Goal: Task Accomplishment & Management: Manage account settings

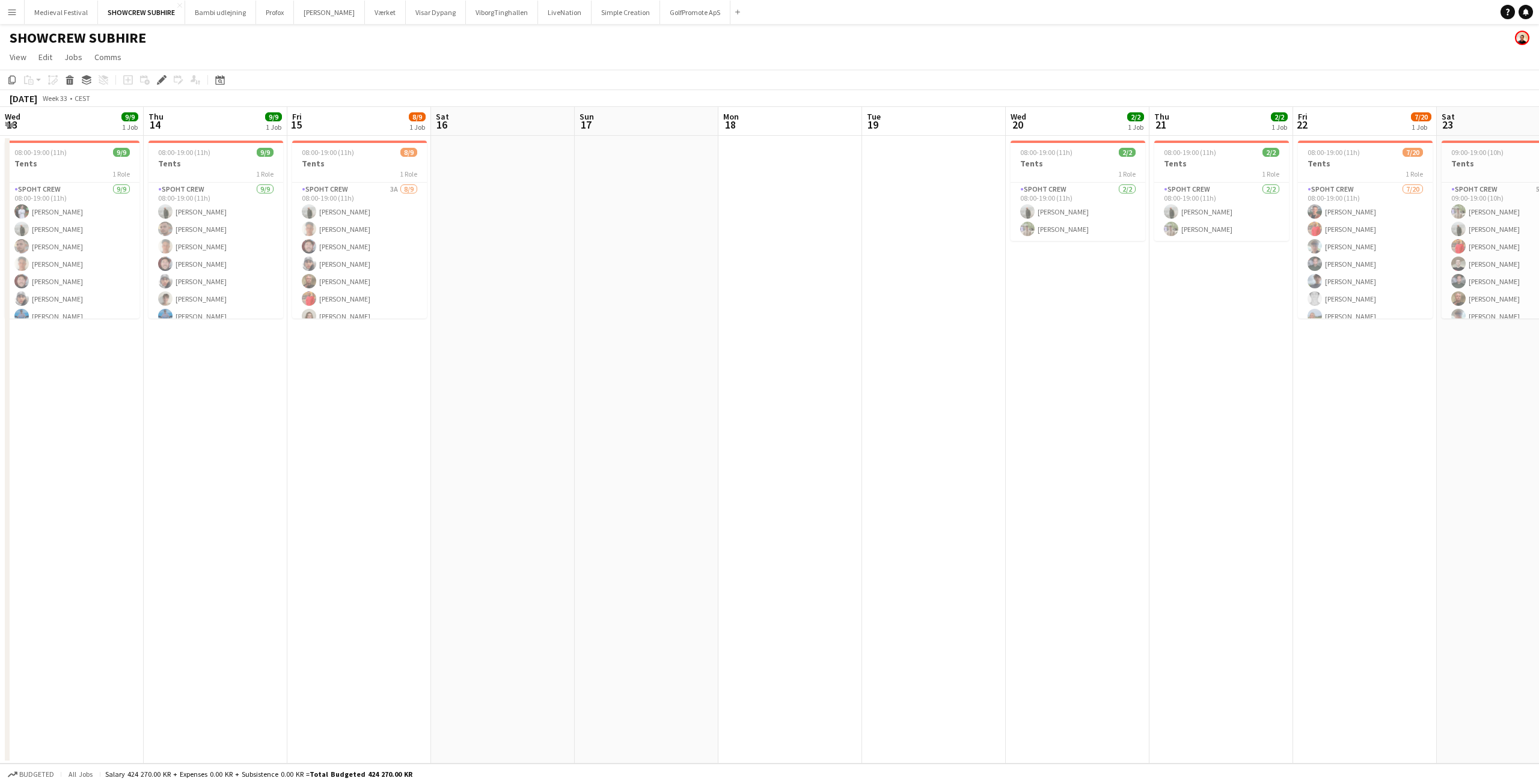
scroll to position [0, 292]
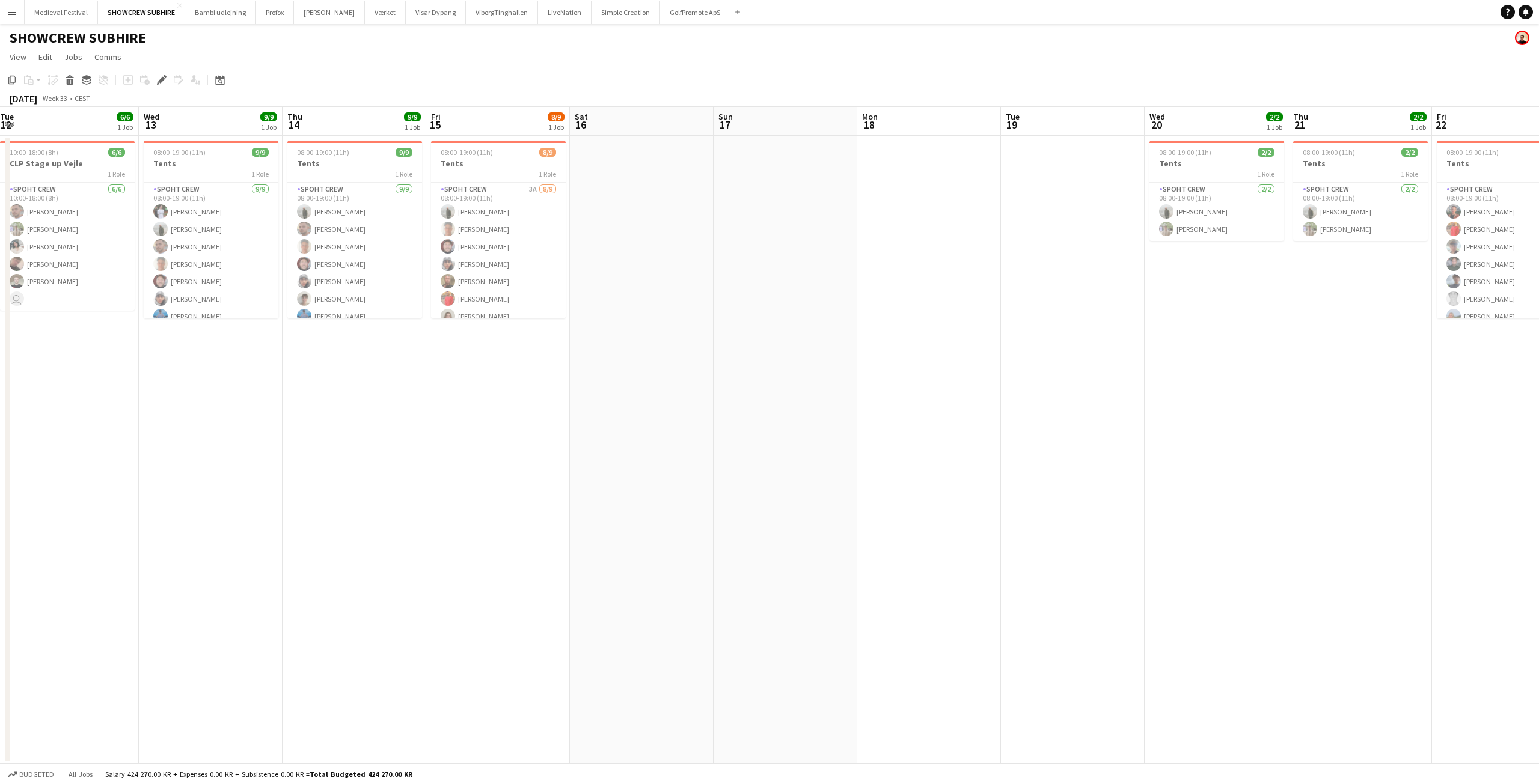
drag, startPoint x: 864, startPoint y: 375, endPoint x: 1061, endPoint y: 394, distance: 197.9
click at [1061, 394] on app-calendar-viewport "Sun 10 Mon 11 Tue 12 6/6 1 Job Wed 13 9/9 1 Job Thu 14 9/9 1 Job Fri 15 8/9 1 J…" at bounding box center [769, 435] width 1539 height 657
click at [1154, 392] on app-calendar-viewport "Sun 10 Mon 11 Tue 12 6/6 1 Job Wed 13 9/9 1 Job Thu 14 9/9 1 Job Fri 15 8/9 1 J…" at bounding box center [769, 435] width 1539 height 657
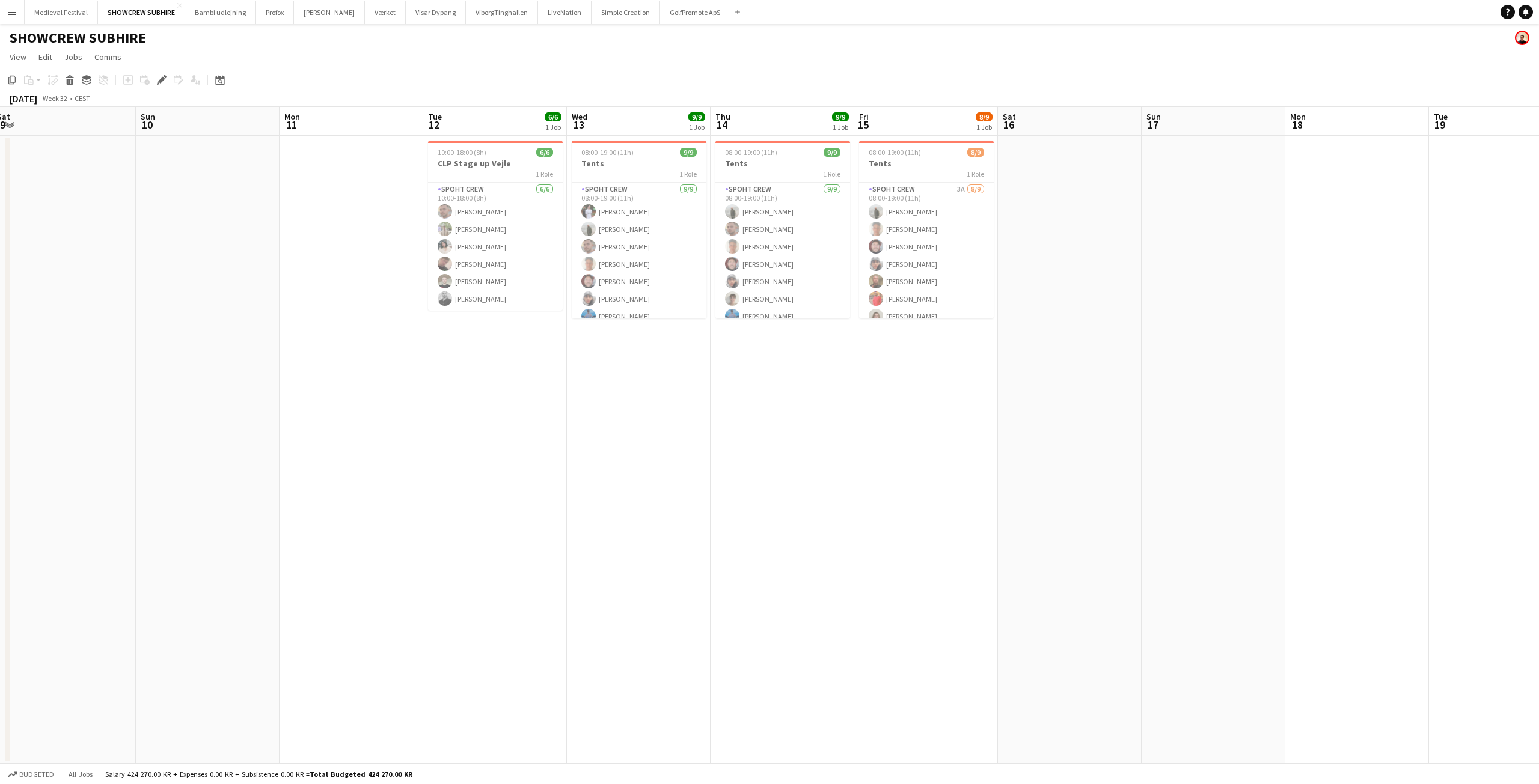
scroll to position [0, 265]
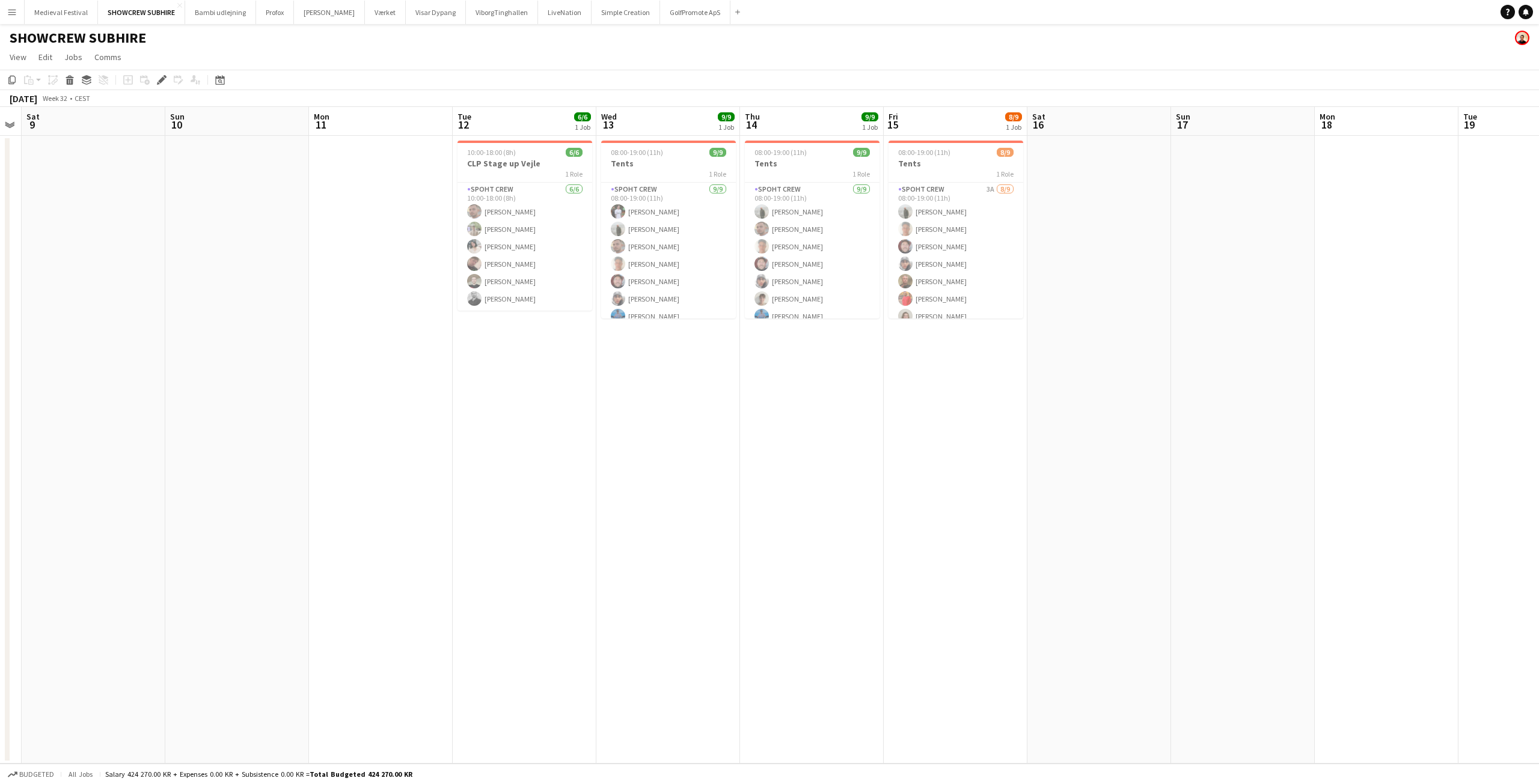
click at [10, 10] on app-icon "Menu" at bounding box center [11, 11] width 9 height 9
click at [155, 57] on link "All jobs" at bounding box center [182, 66] width 121 height 24
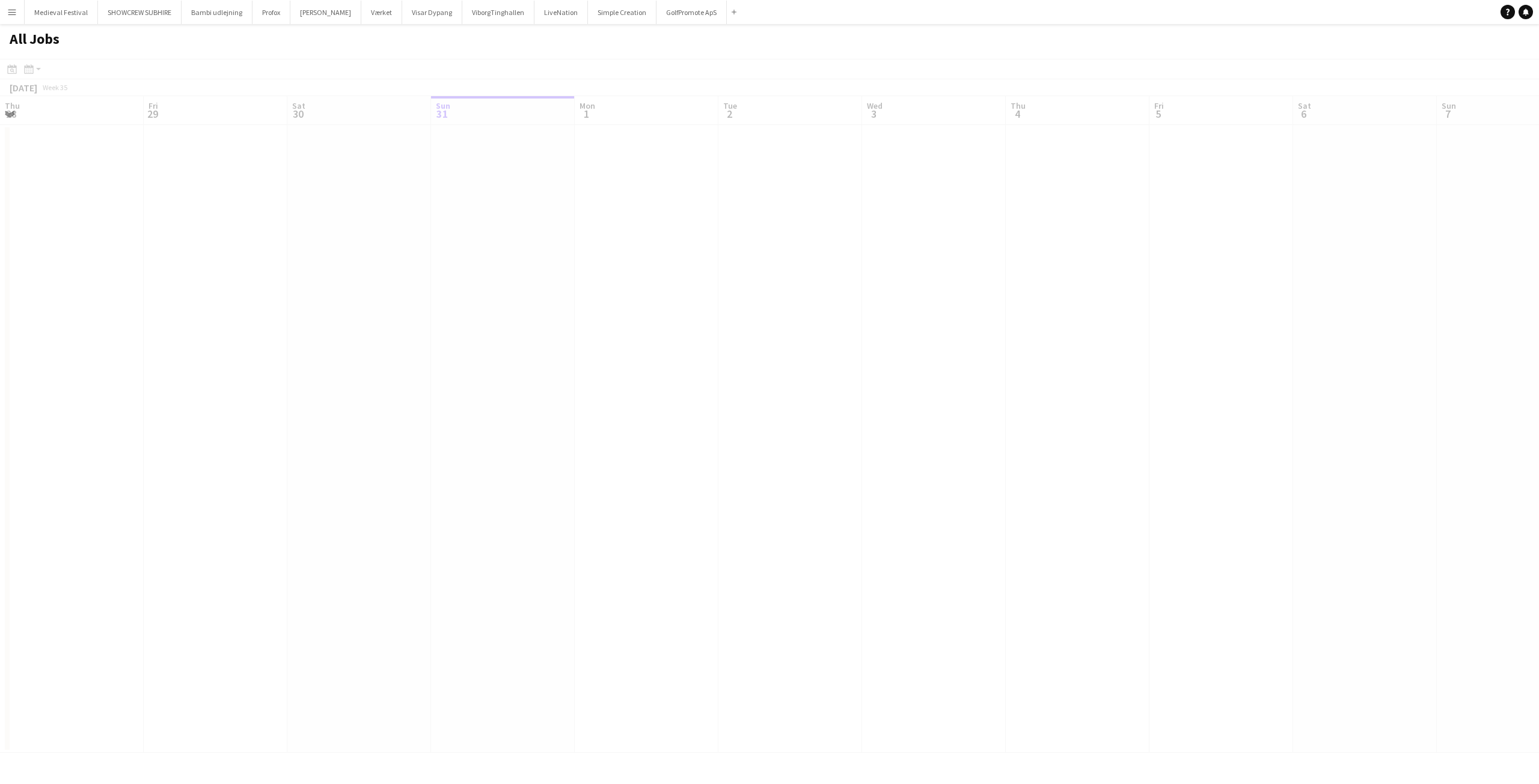
scroll to position [0, 287]
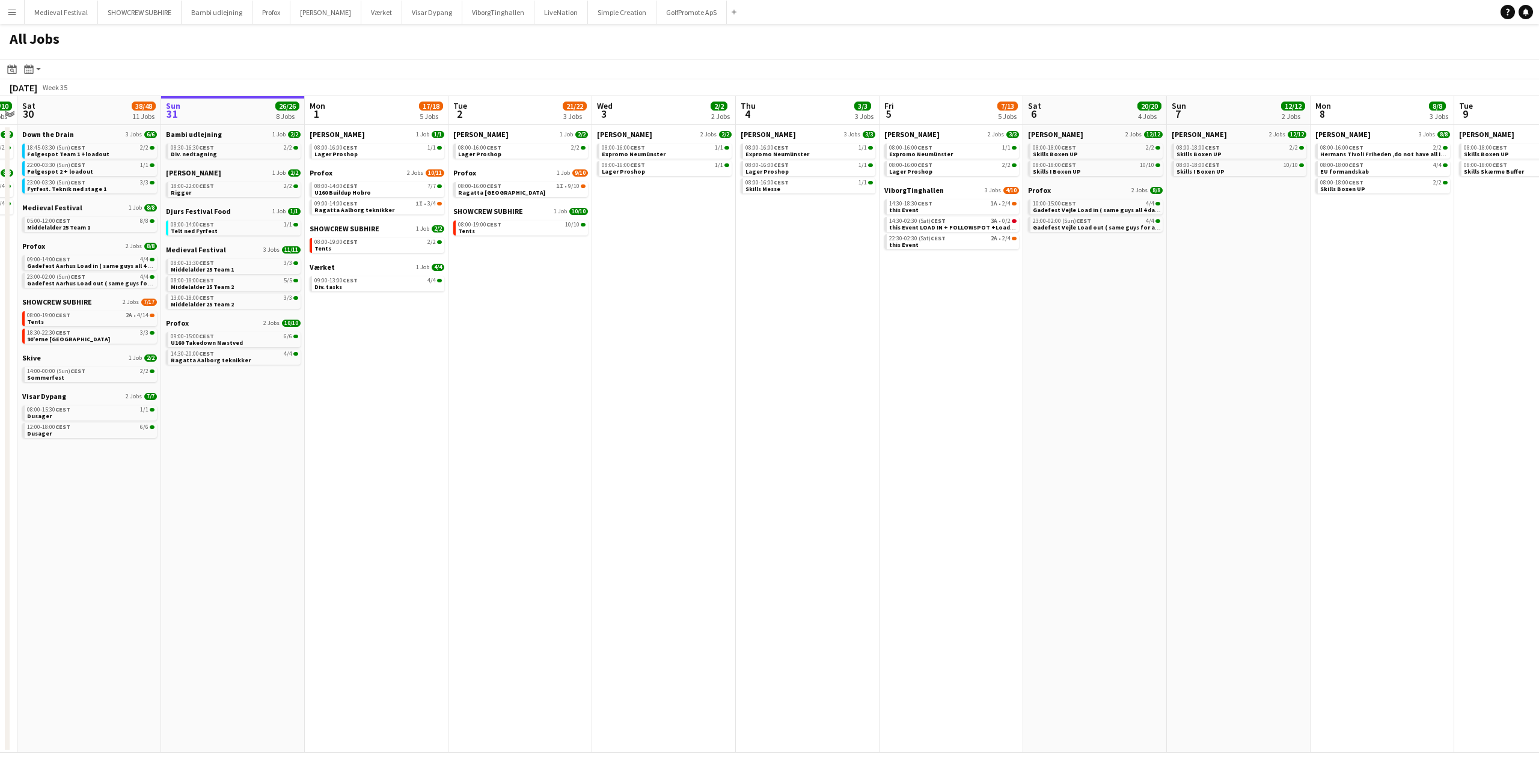
drag, startPoint x: 538, startPoint y: 337, endPoint x: 717, endPoint y: 348, distance: 179.3
click at [717, 348] on app-calendar-viewport "Thu 28 17/18 5 Jobs Fri 29 10/10 3 Jobs Sat 30 38/48 11 Jobs Sun 31 26/26 8 Job…" at bounding box center [769, 425] width 1539 height 657
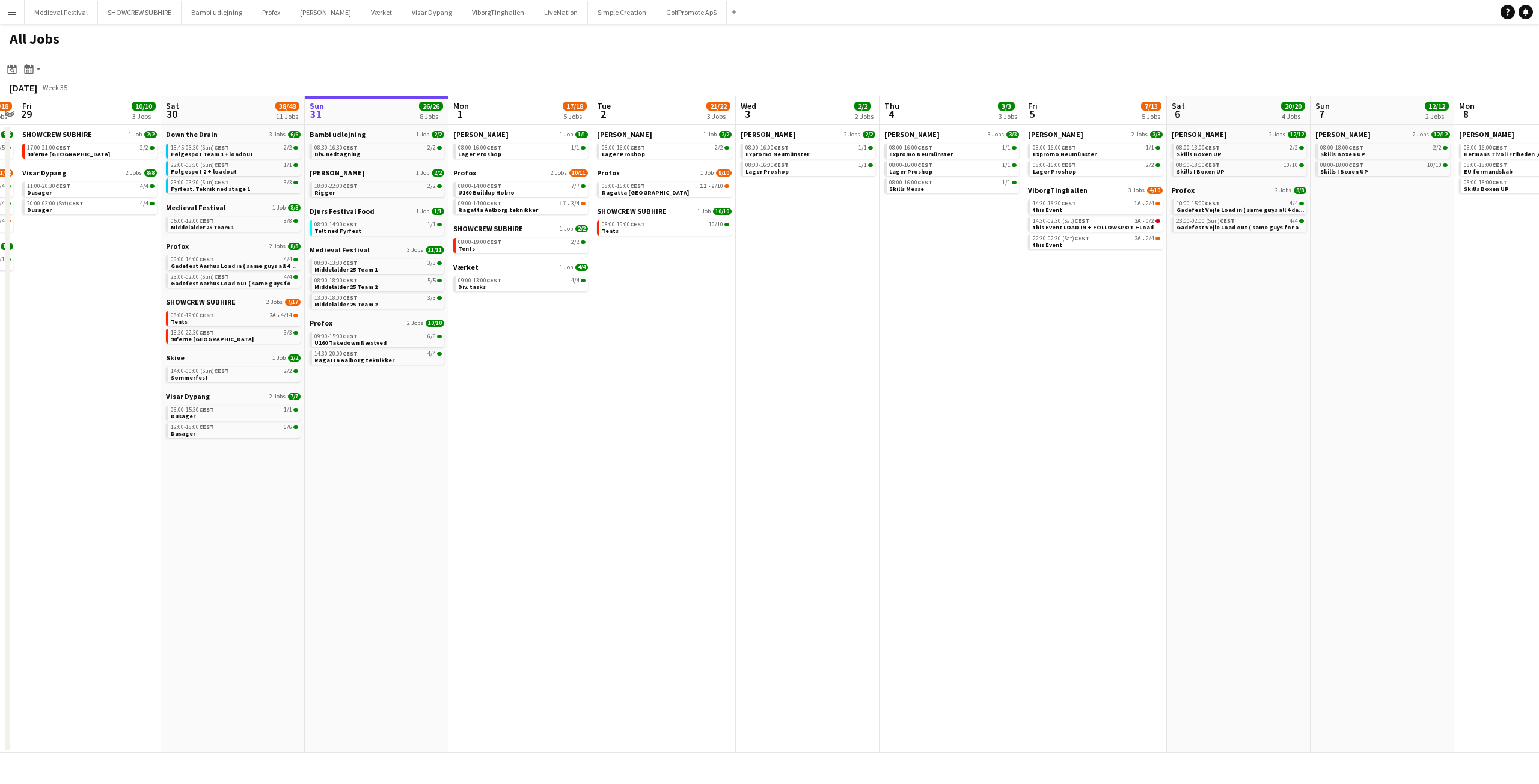
scroll to position [0, 252]
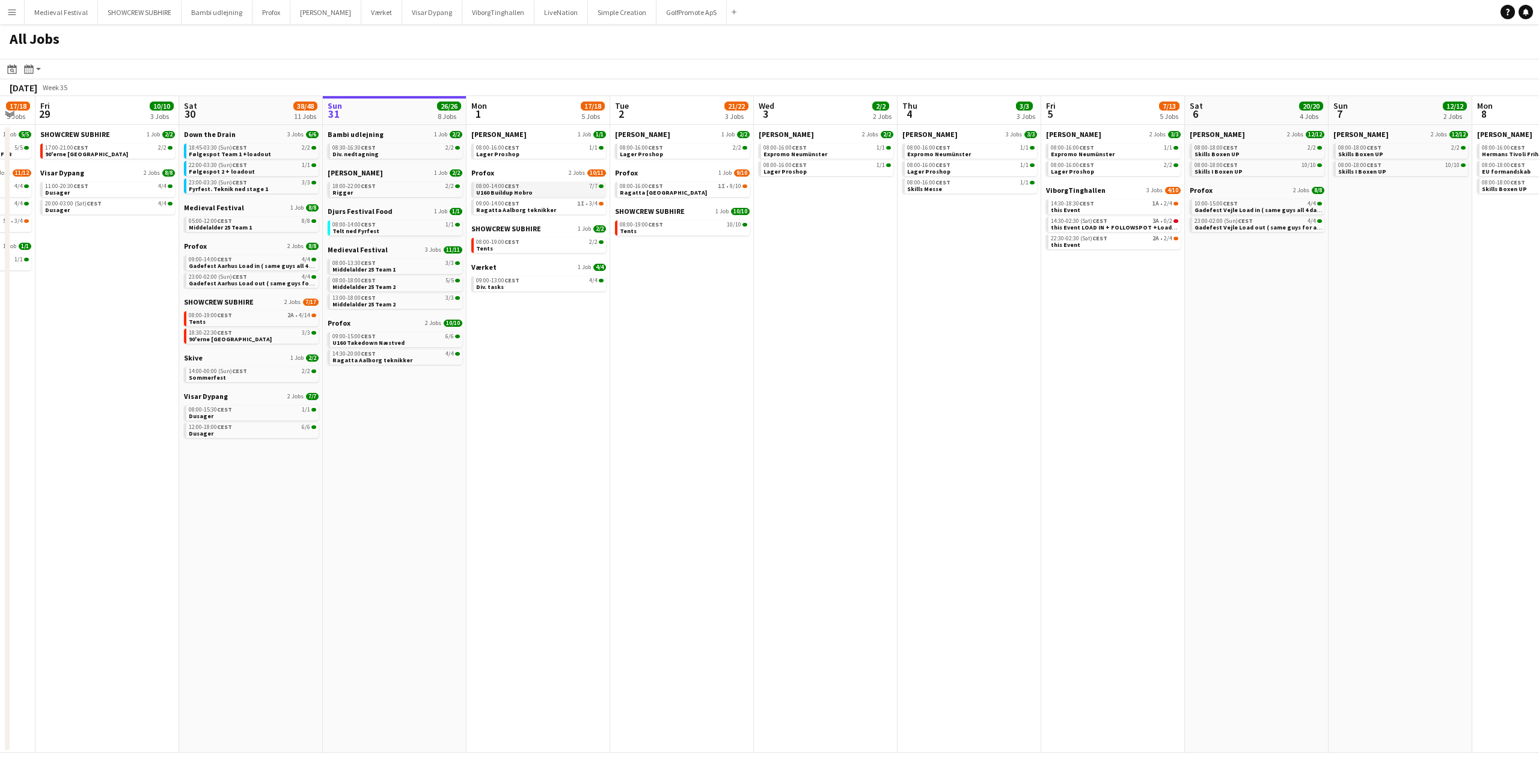
click at [555, 189] on link "08:00-14:00 CEST 7/7 U160 Buildup Hobro" at bounding box center [540, 189] width 128 height 14
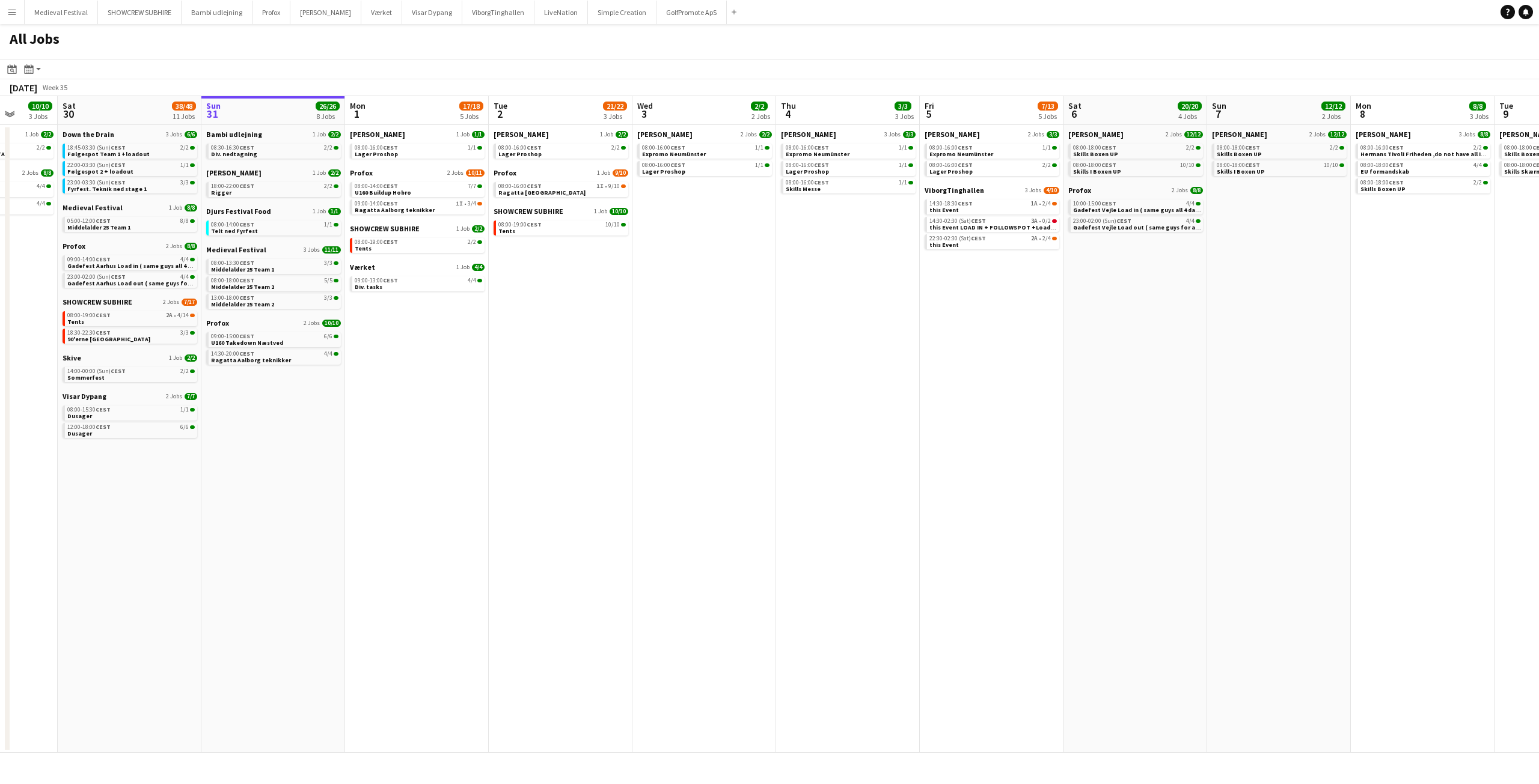
drag, startPoint x: 534, startPoint y: 351, endPoint x: 616, endPoint y: 340, distance: 82.7
click at [616, 340] on app-calendar-viewport "Wed 27 17/19 4 Jobs Thu 28 17/18 5 Jobs Fri 29 10/10 3 Jobs Sat 30 38/48 11 Job…" at bounding box center [769, 425] width 1539 height 657
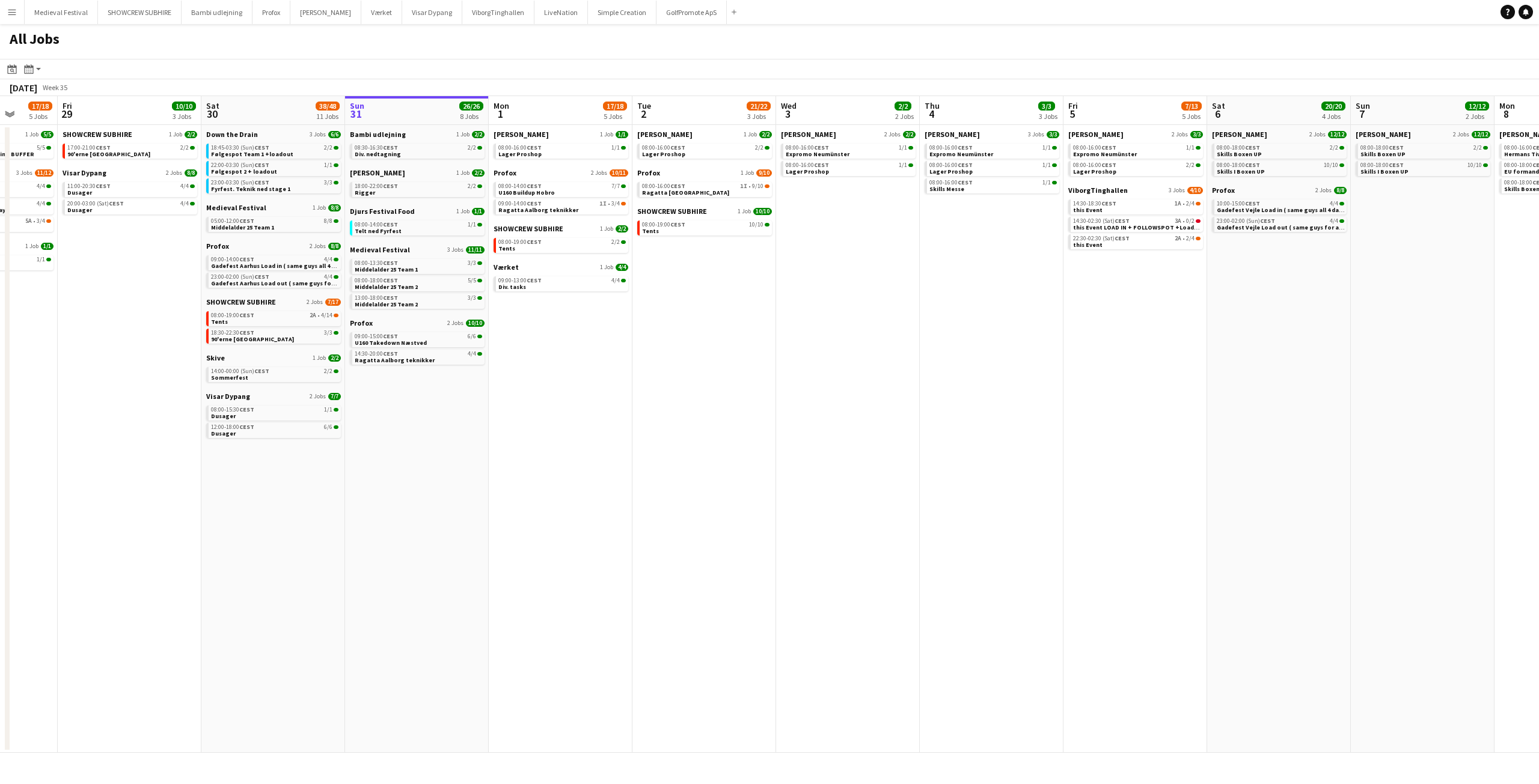
scroll to position [0, 310]
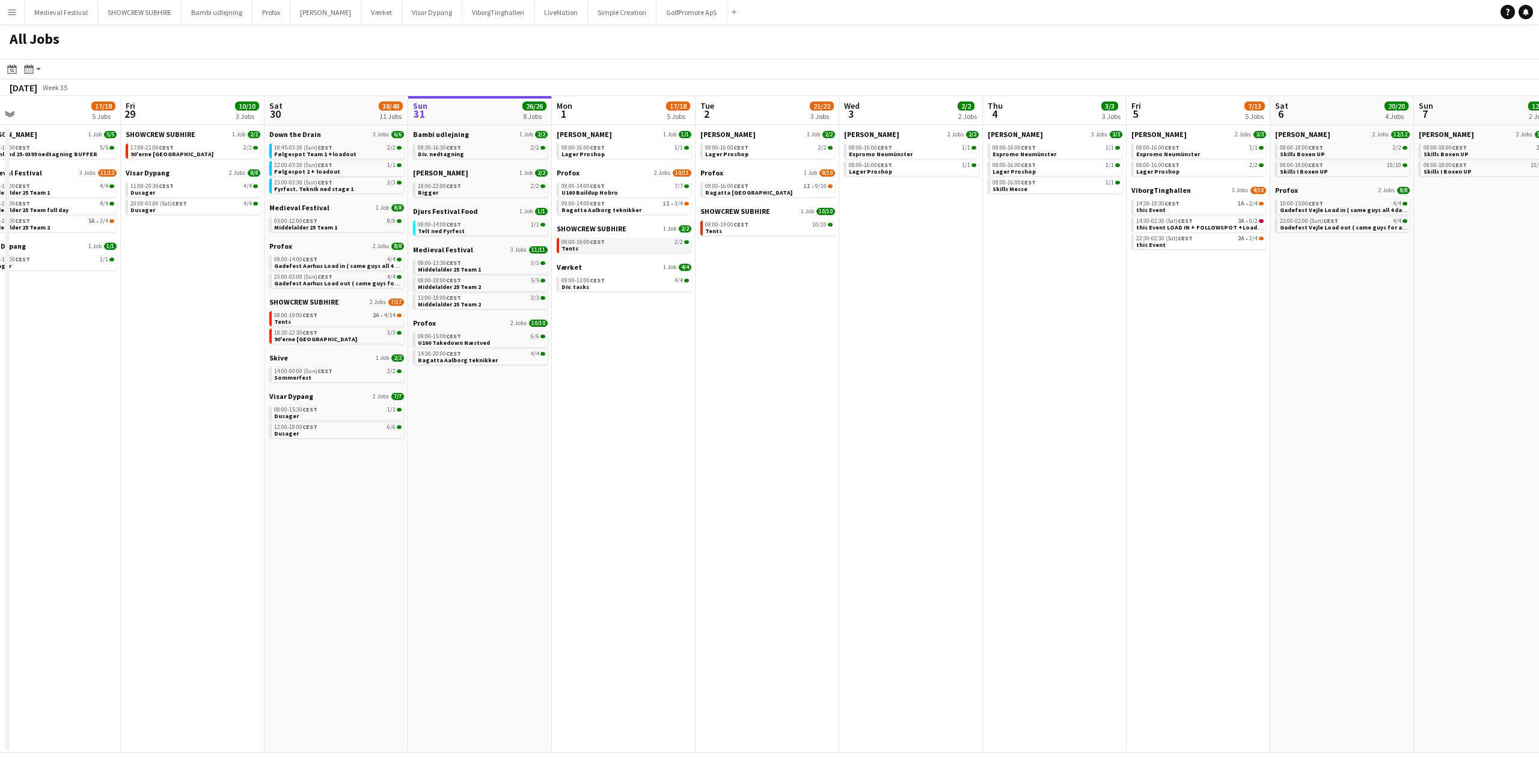
click at [638, 245] on link "08:00-19:00 CEST 2/2 Tents" at bounding box center [626, 245] width 128 height 14
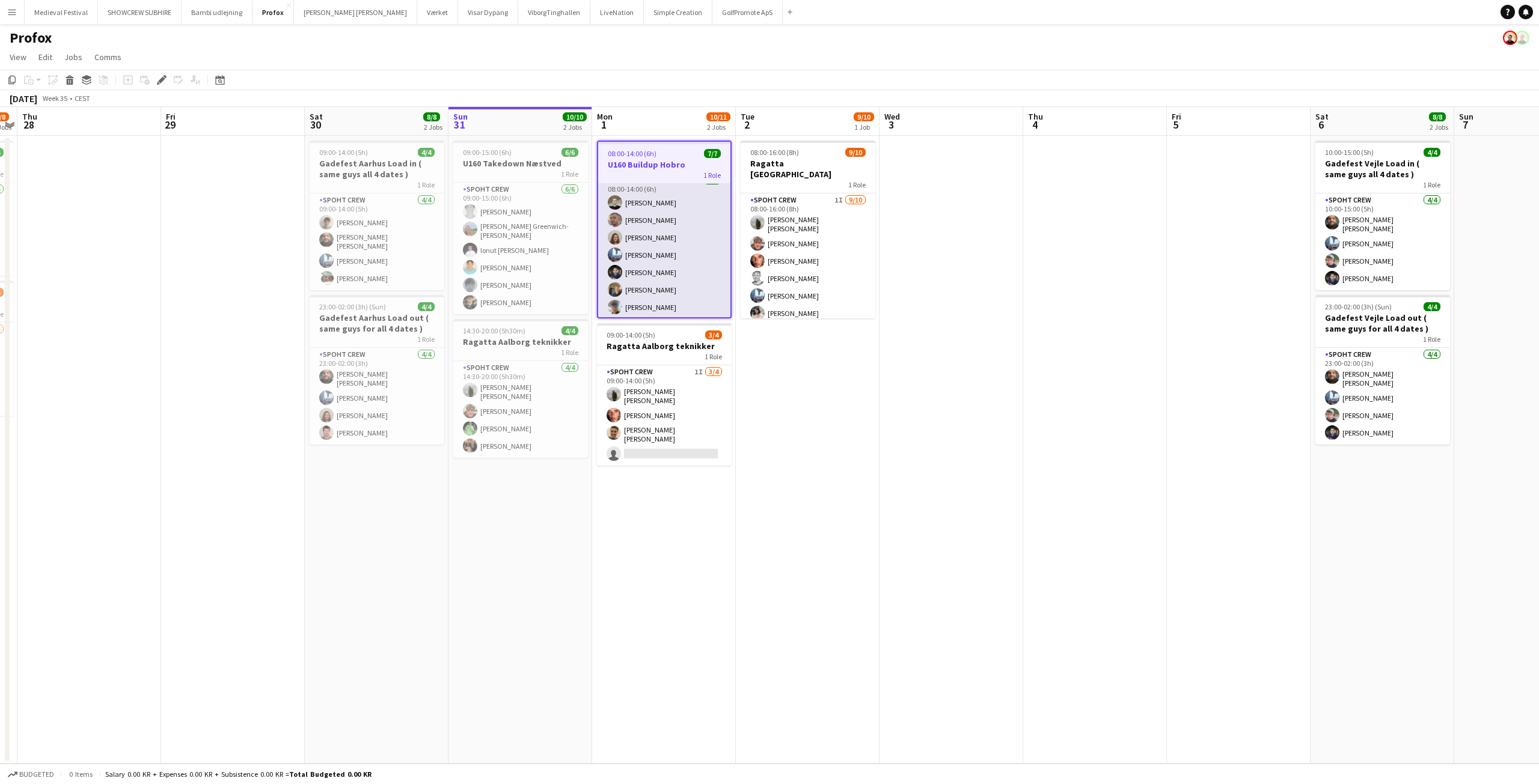
scroll to position [12, 0]
click at [667, 283] on app-card-role "Spoht Crew 7/7 08:00-14:00 (6h) Nicolai Schmidt Tomas Ambarcumianas Annija Uzul…" at bounding box center [664, 245] width 132 height 146
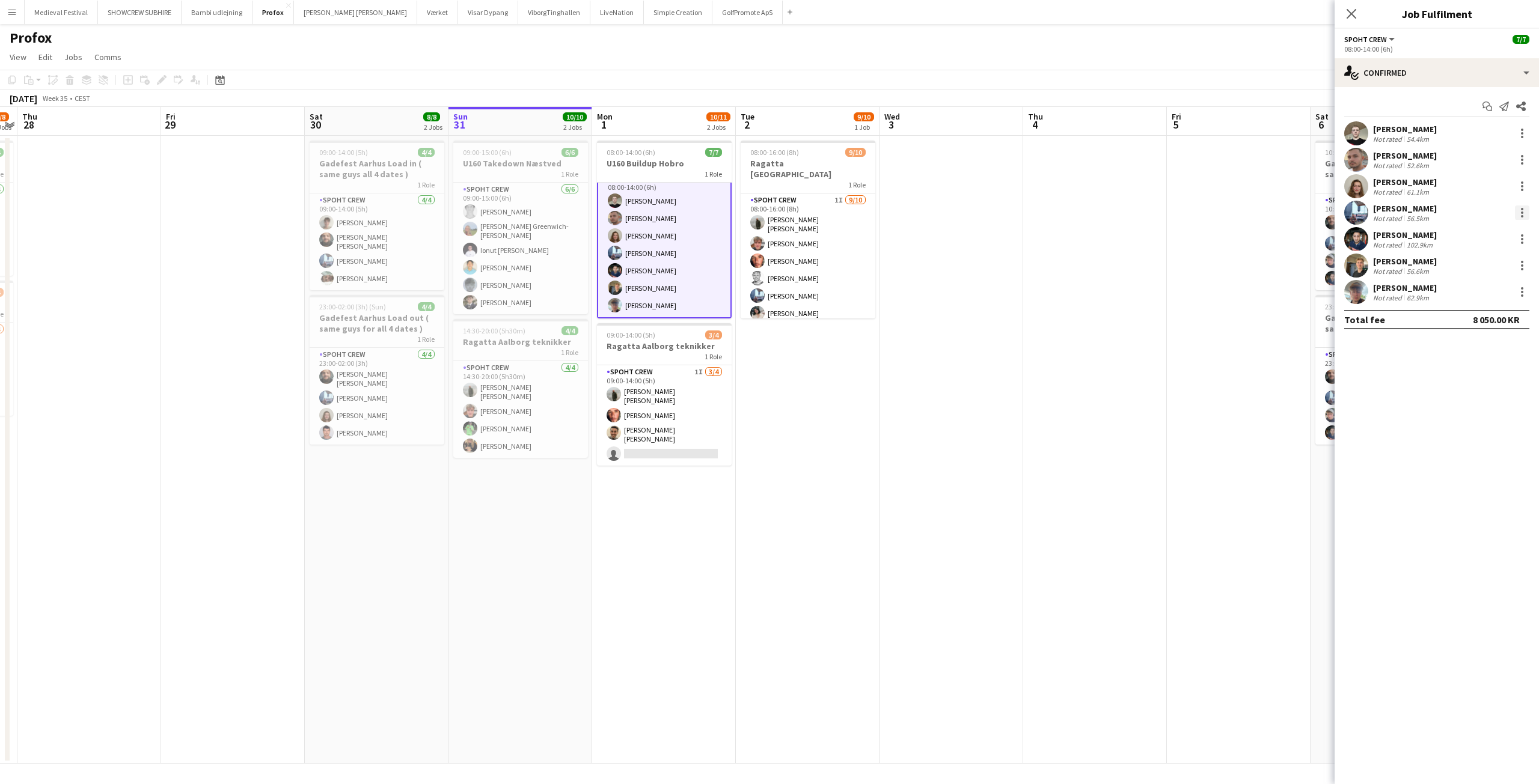
click at [1520, 214] on div at bounding box center [1522, 213] width 14 height 14
click at [1449, 353] on span "Remove" at bounding box center [1463, 350] width 36 height 10
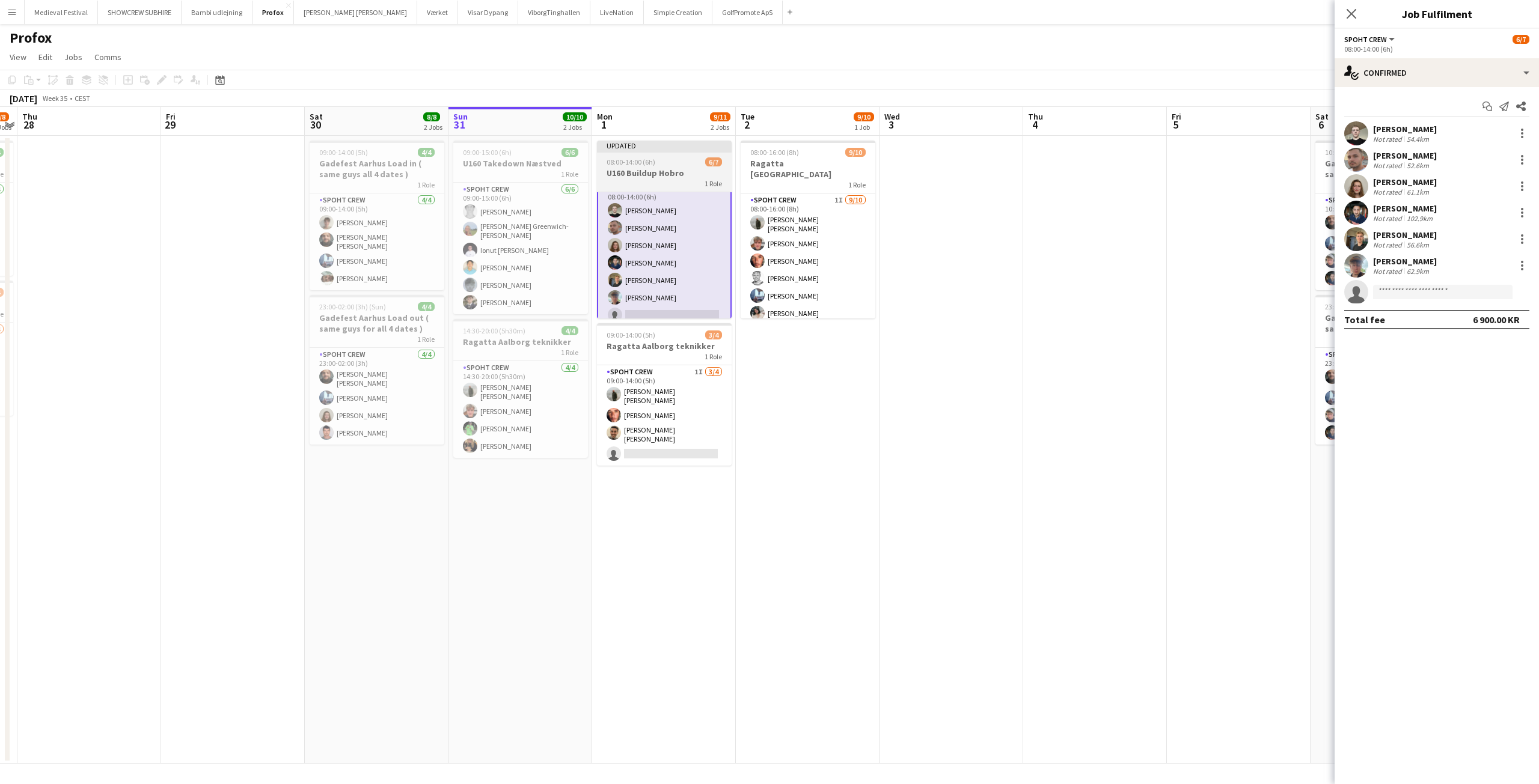
click at [664, 165] on div "08:00-14:00 (6h) 6/7" at bounding box center [664, 162] width 135 height 9
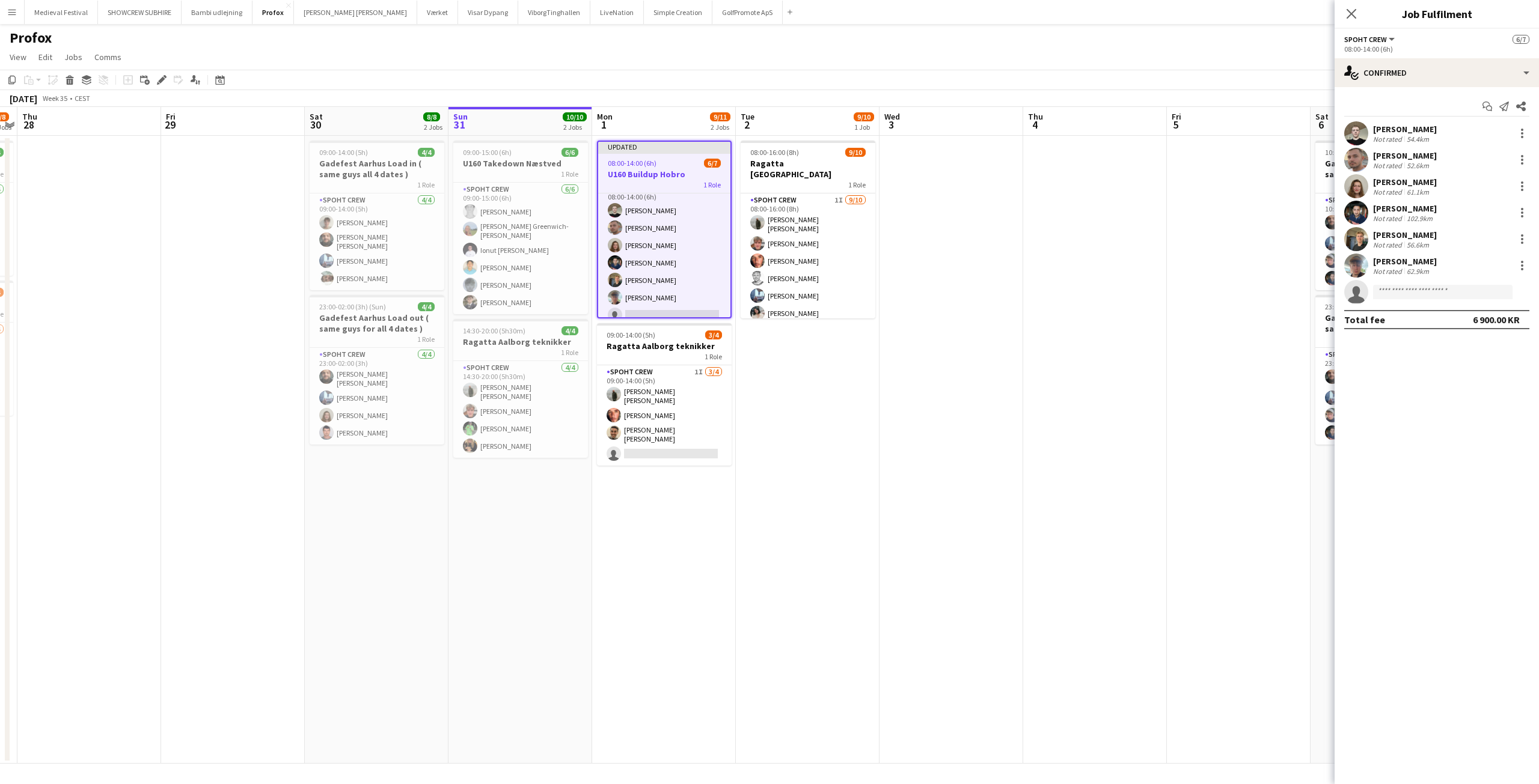
scroll to position [11, 0]
click at [1083, 220] on app-date-cell at bounding box center [1095, 450] width 143 height 628
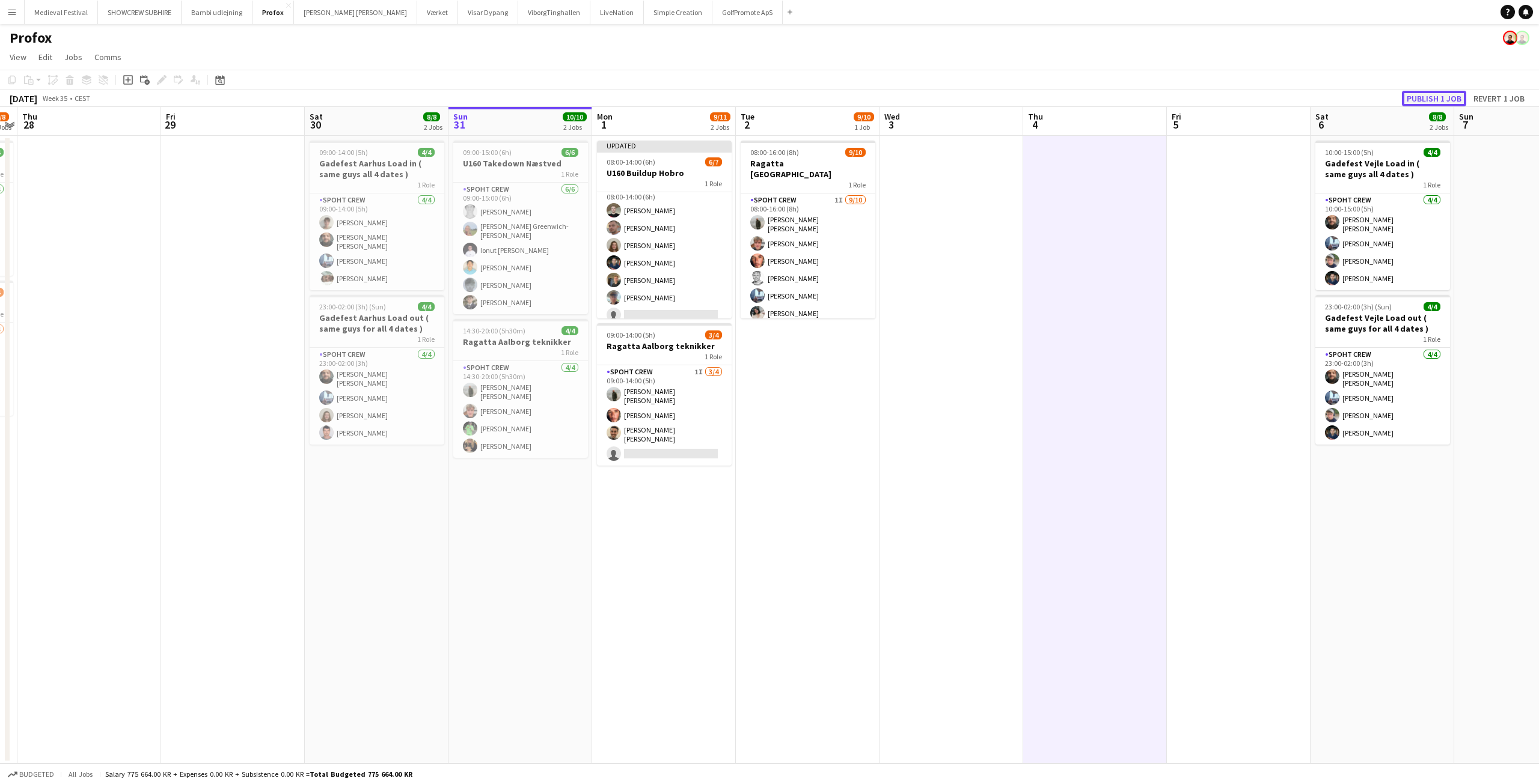
click at [1416, 95] on button "Publish 1 job" at bounding box center [1434, 99] width 65 height 16
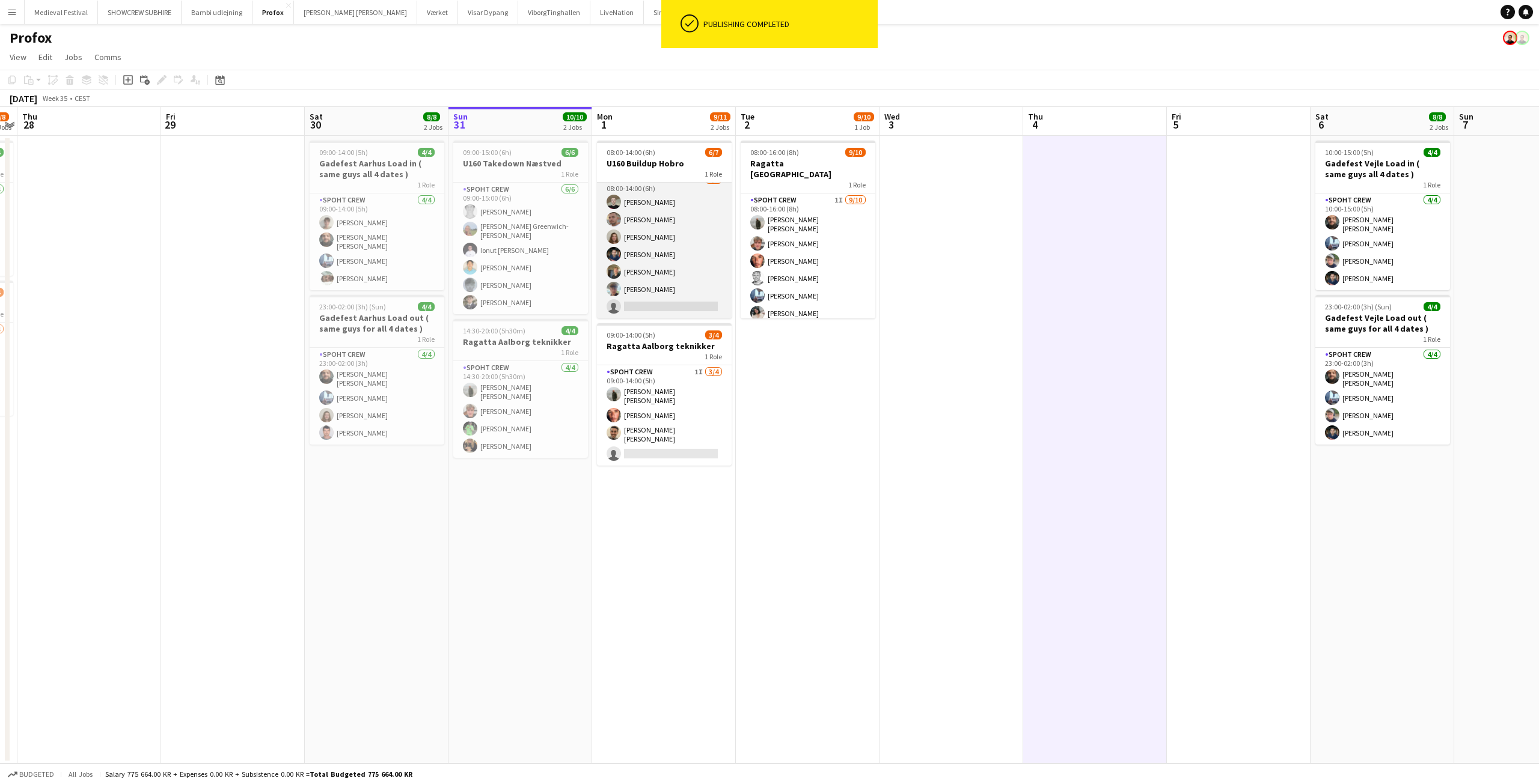
click at [646, 184] on app-card-role "Spoht Crew 6/7 08:00-14:00 (6h) Nicolai Schmidt Tomas Ambarcumianas Annija Uzul…" at bounding box center [664, 245] width 135 height 146
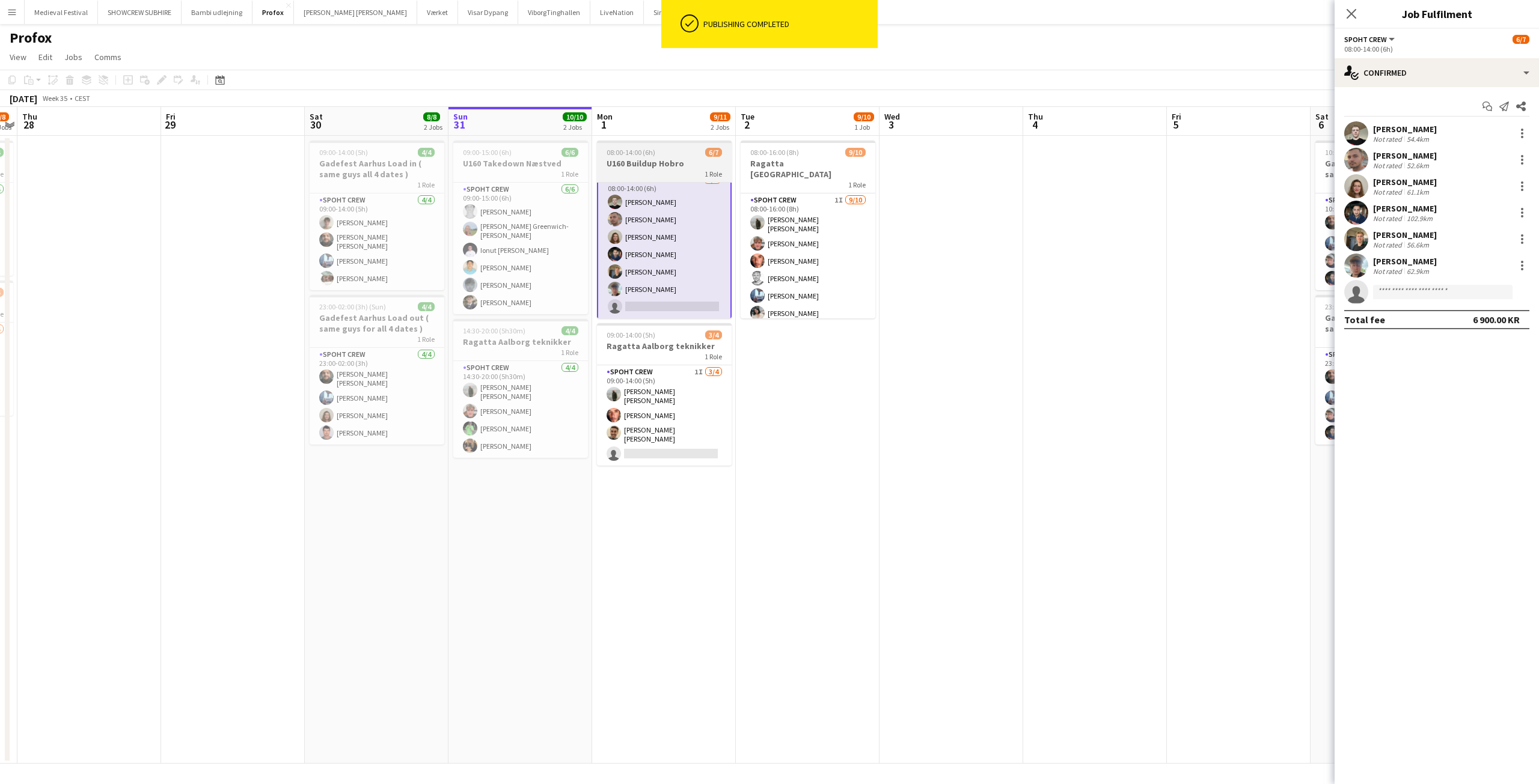
click at [646, 154] on span "08:00-14:00 (6h)" at bounding box center [631, 152] width 49 height 9
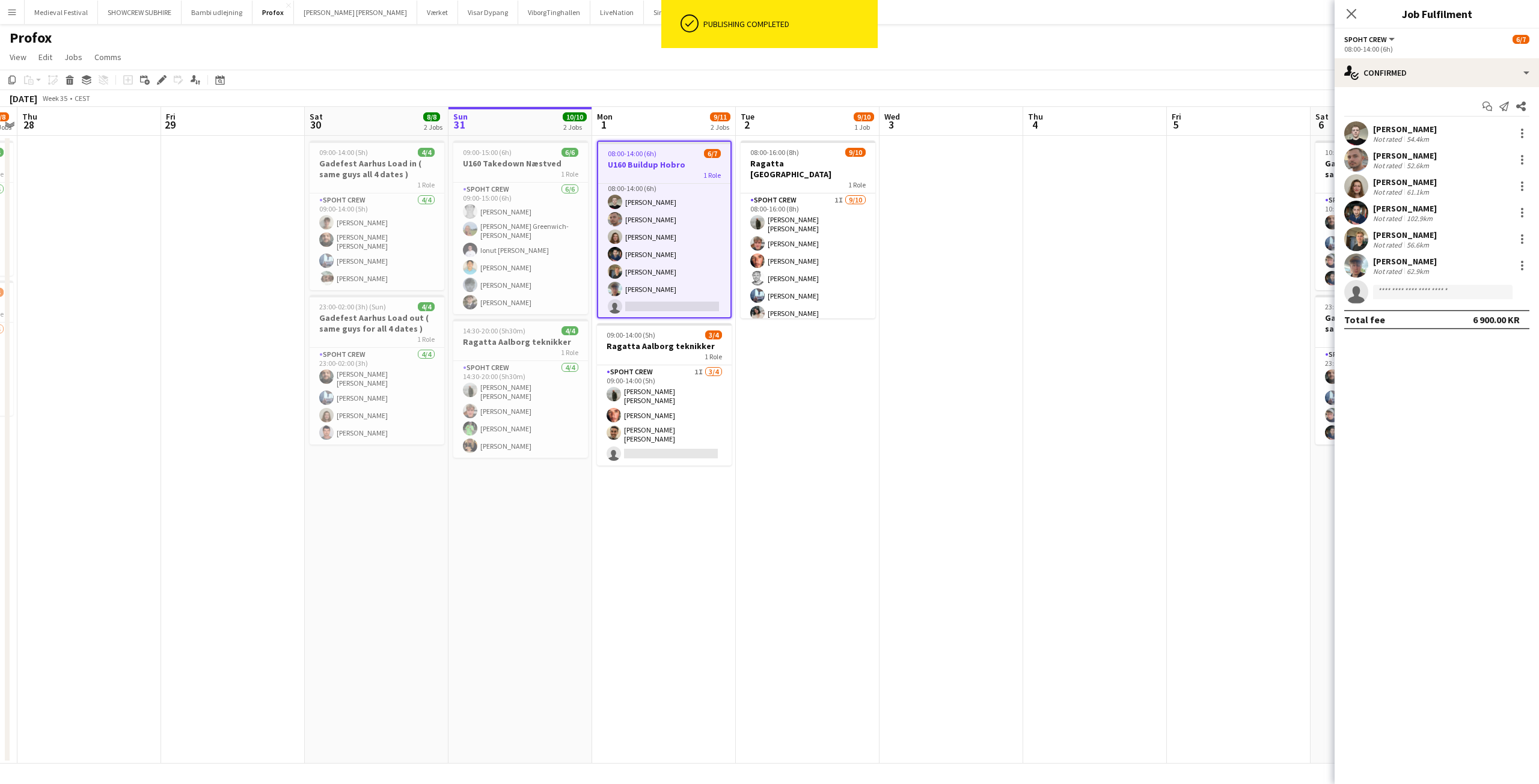
scroll to position [9, 0]
click at [165, 78] on icon at bounding box center [165, 77] width 3 height 3
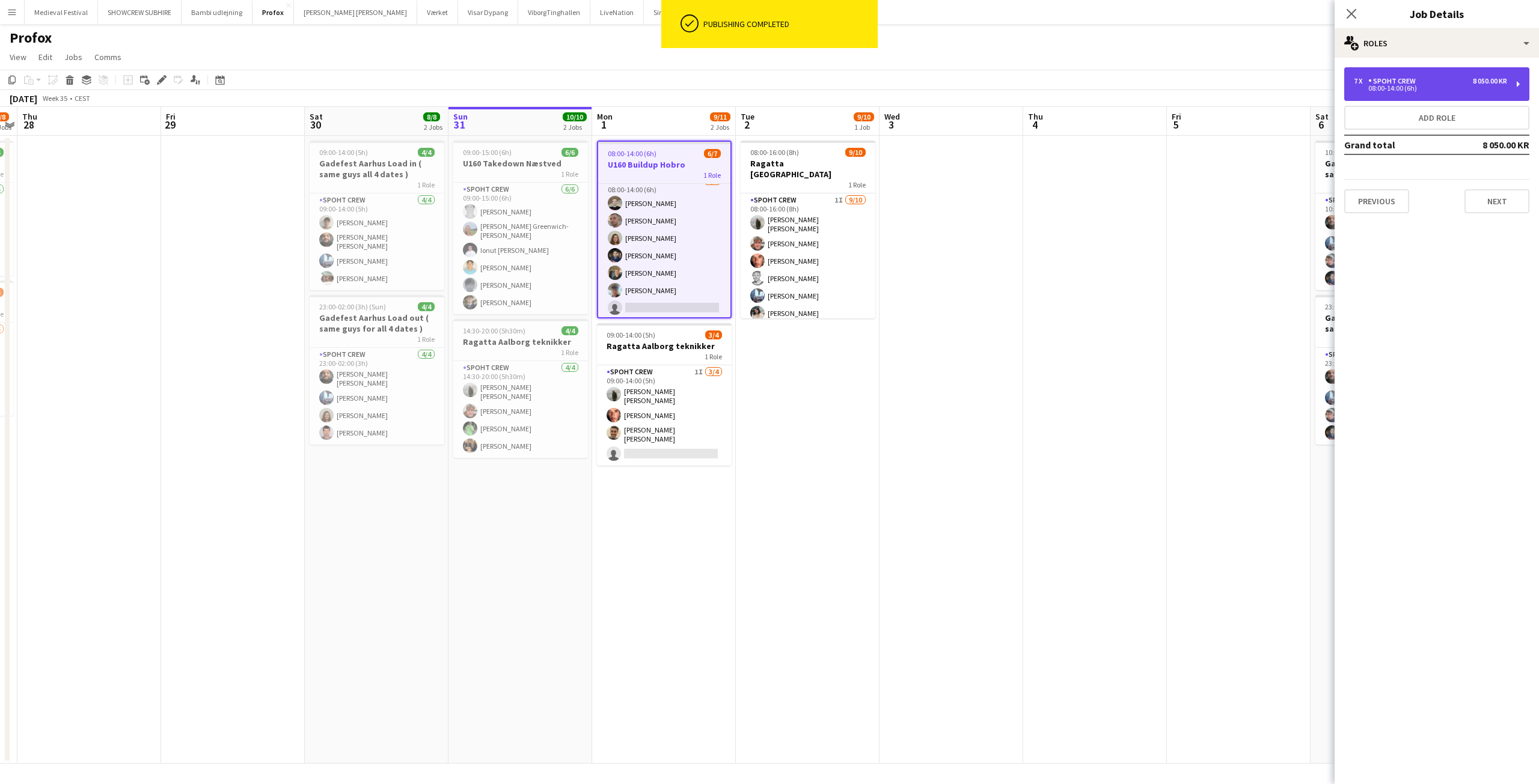
click at [1452, 88] on div "08:00-14:00 (6h)" at bounding box center [1431, 88] width 154 height 6
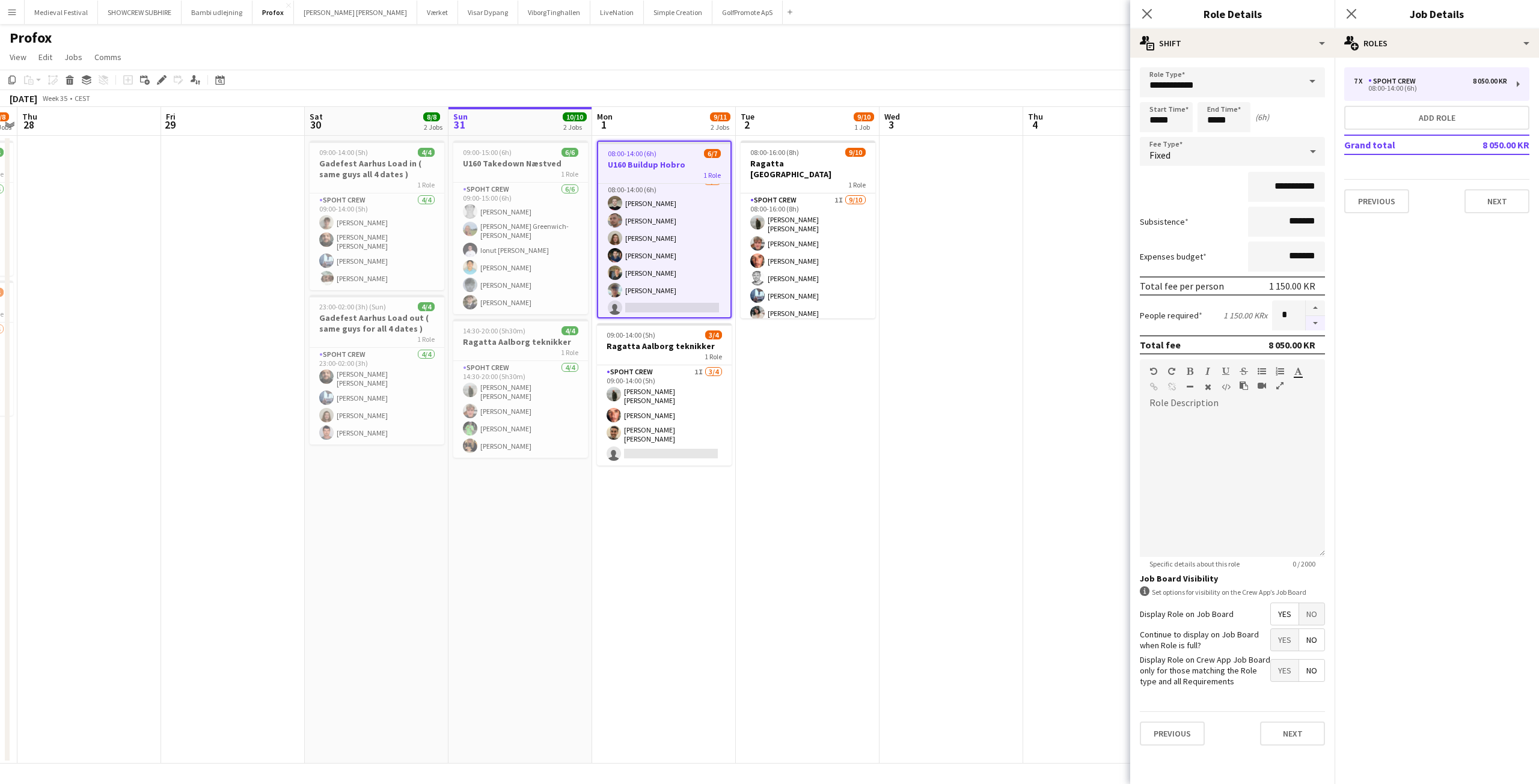
click at [1320, 324] on button "button" at bounding box center [1315, 323] width 19 height 15
type input "*"
click at [973, 364] on app-date-cell at bounding box center [951, 450] width 143 height 628
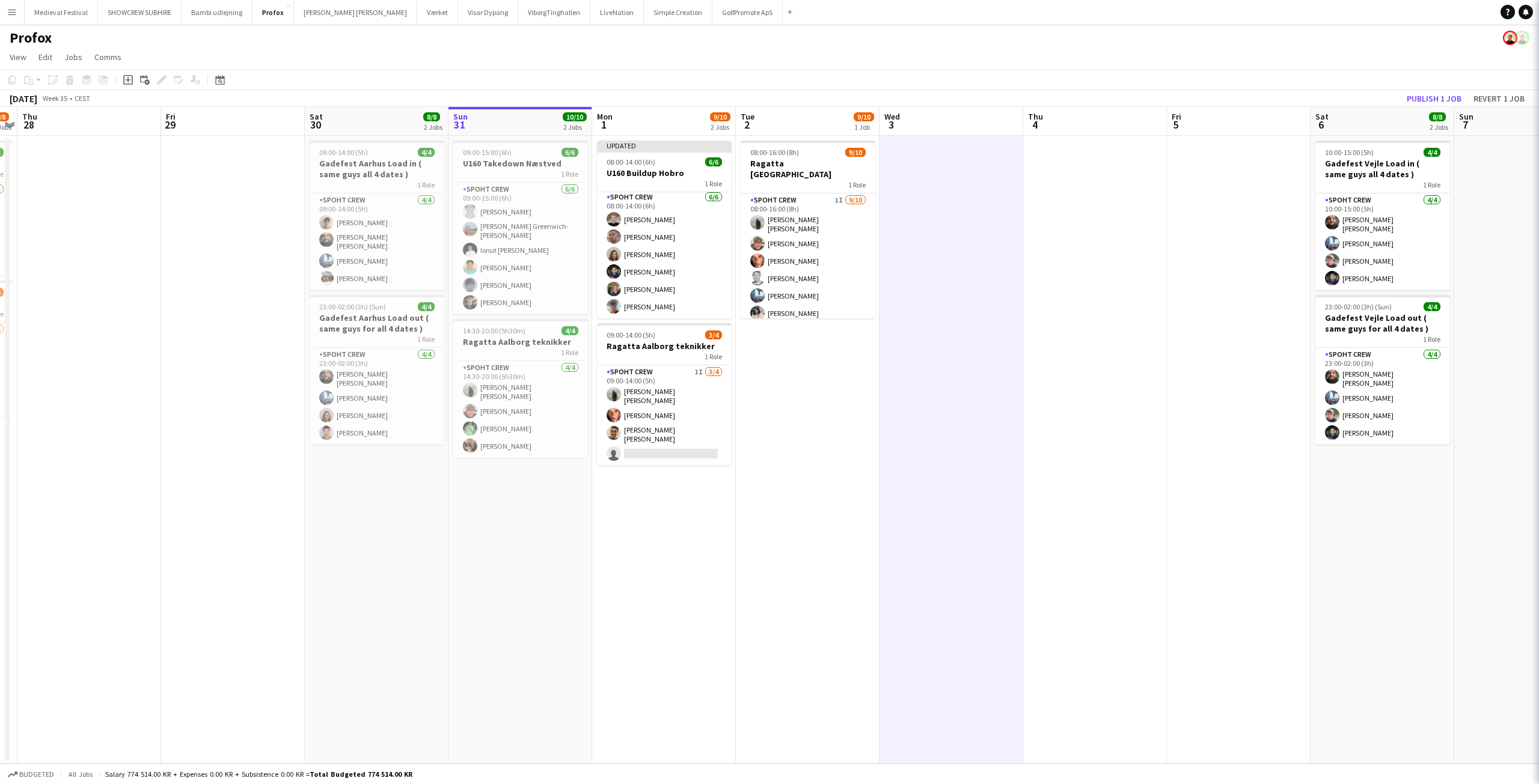
scroll to position [2, 0]
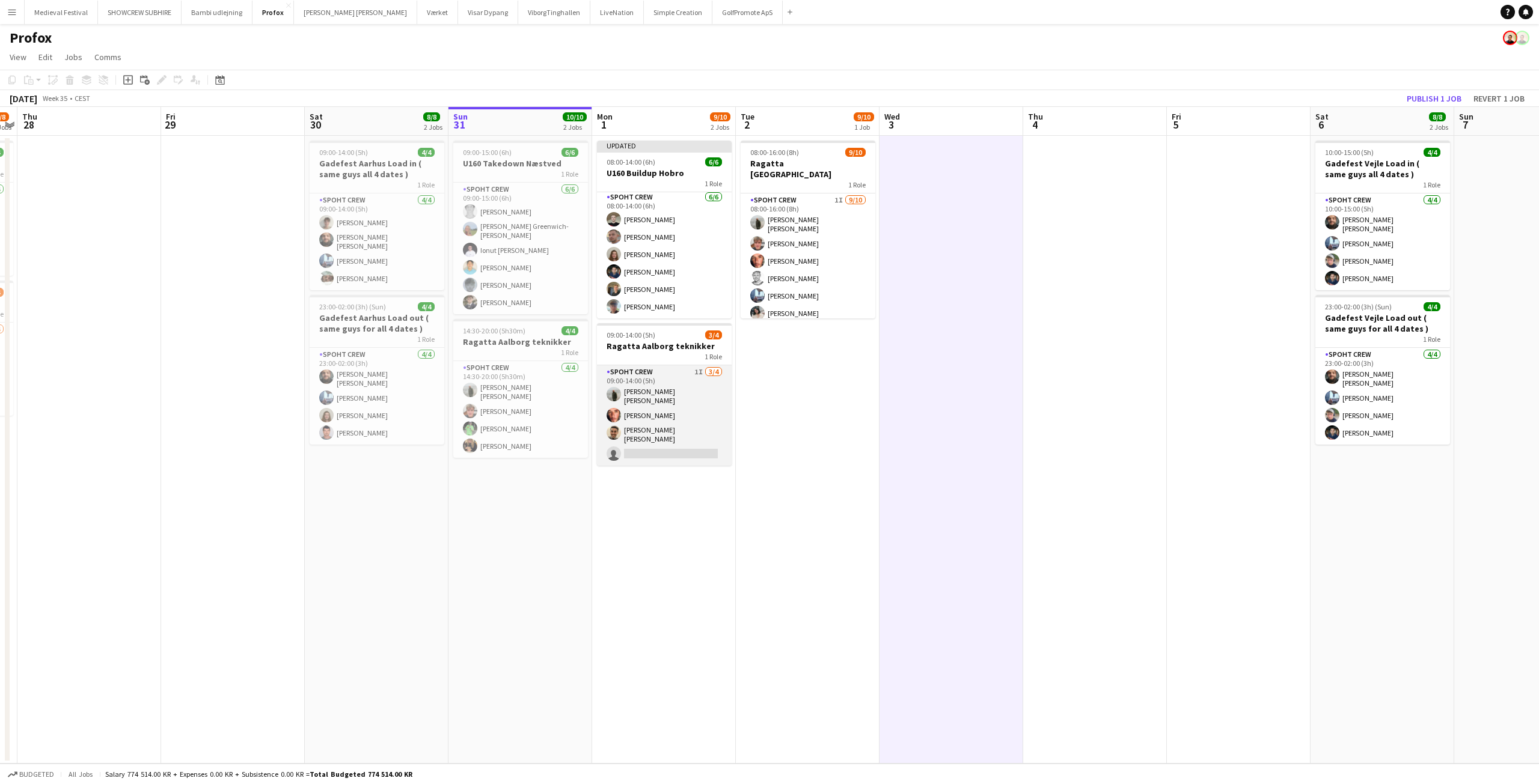
click at [669, 420] on app-card-role "Spoht Crew 1I 3/4 09:00-14:00 (5h) Negru Liviu Mihai Amador Bohorquez Luis albe…" at bounding box center [664, 415] width 135 height 100
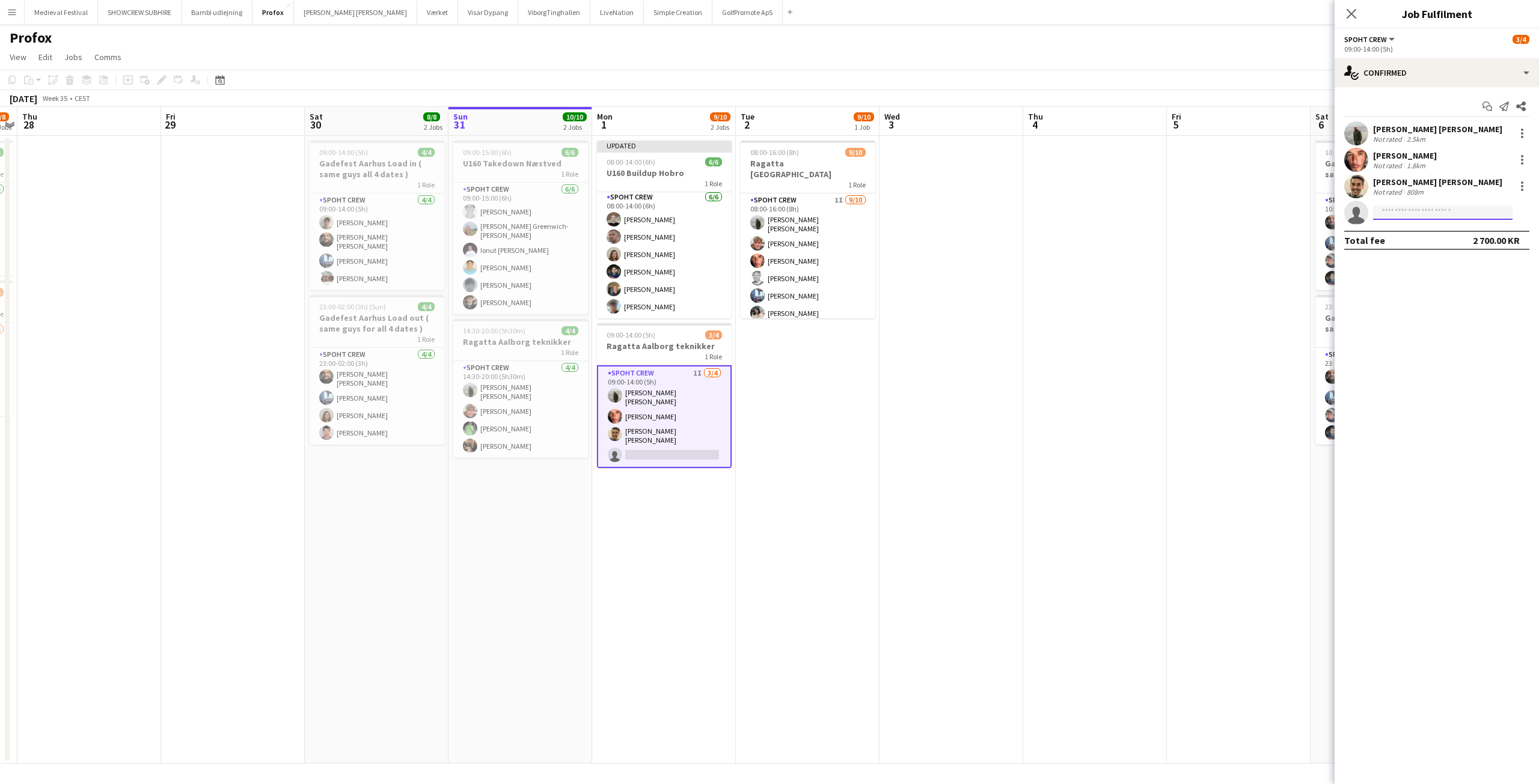
click at [1405, 206] on input at bounding box center [1443, 213] width 139 height 14
type input "****"
click at [1431, 238] on span "armando.nikol@yahoo.com" at bounding box center [1443, 240] width 121 height 9
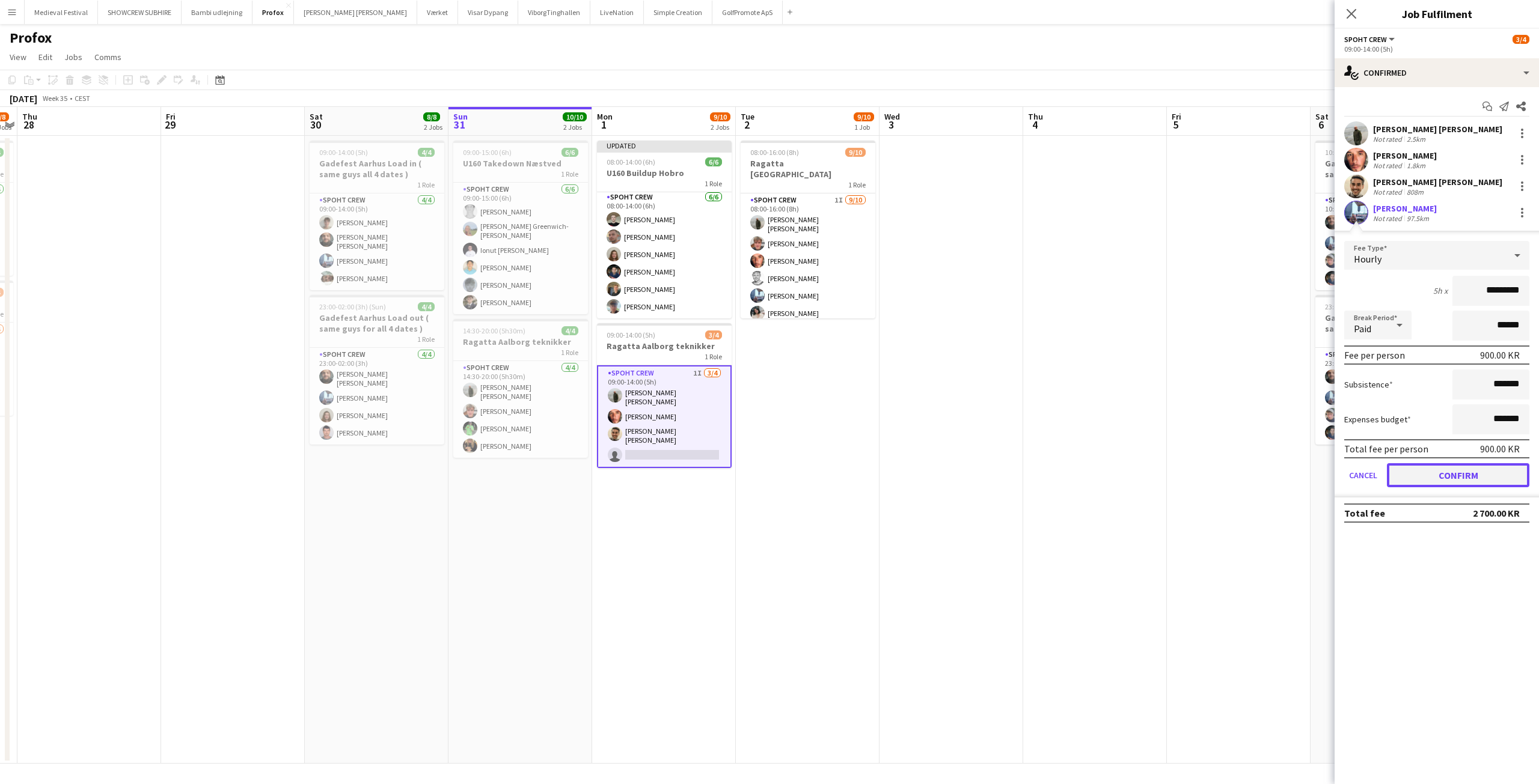
click at [1444, 480] on button "Confirm" at bounding box center [1458, 476] width 143 height 24
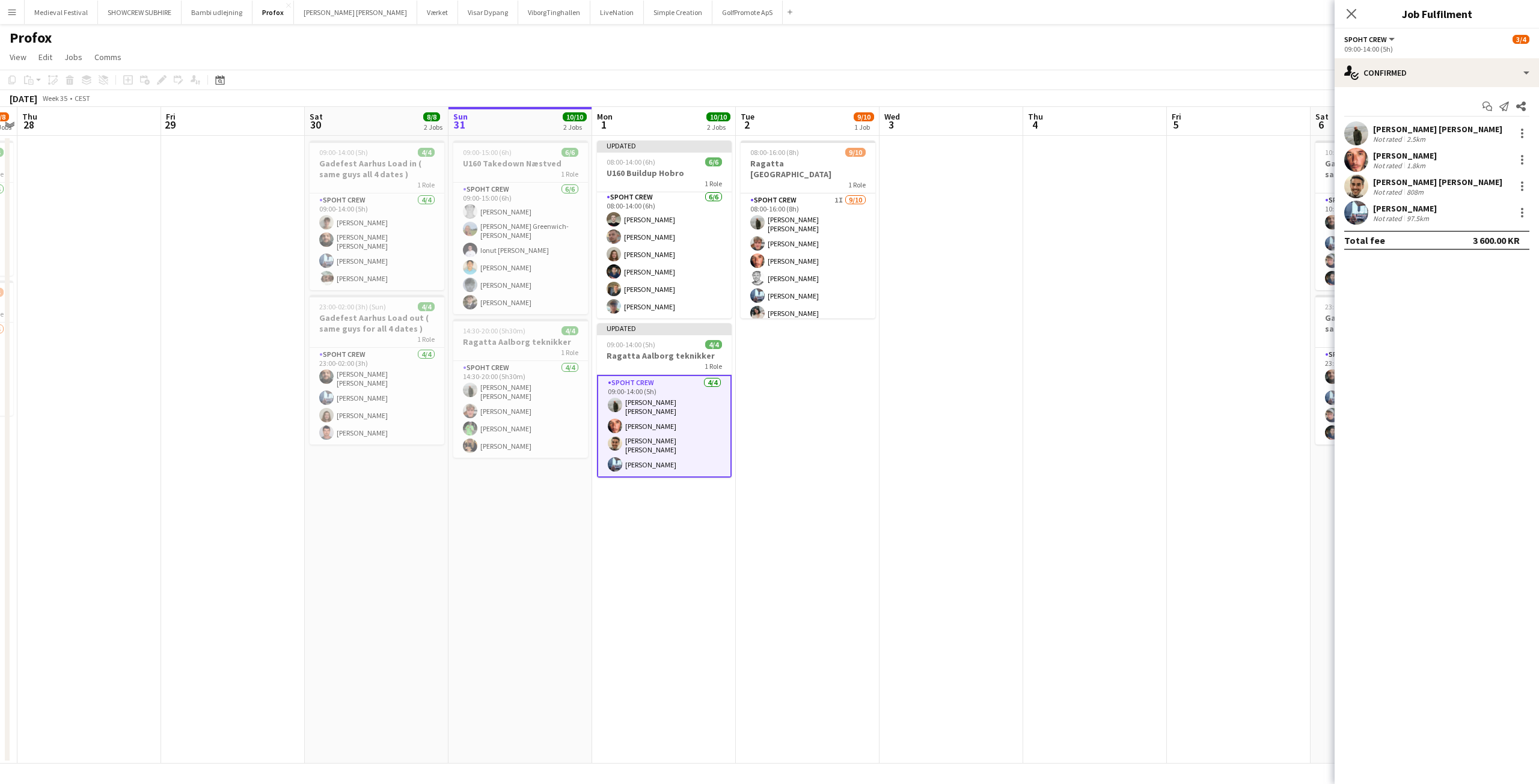
click at [1037, 443] on app-date-cell at bounding box center [1095, 450] width 143 height 628
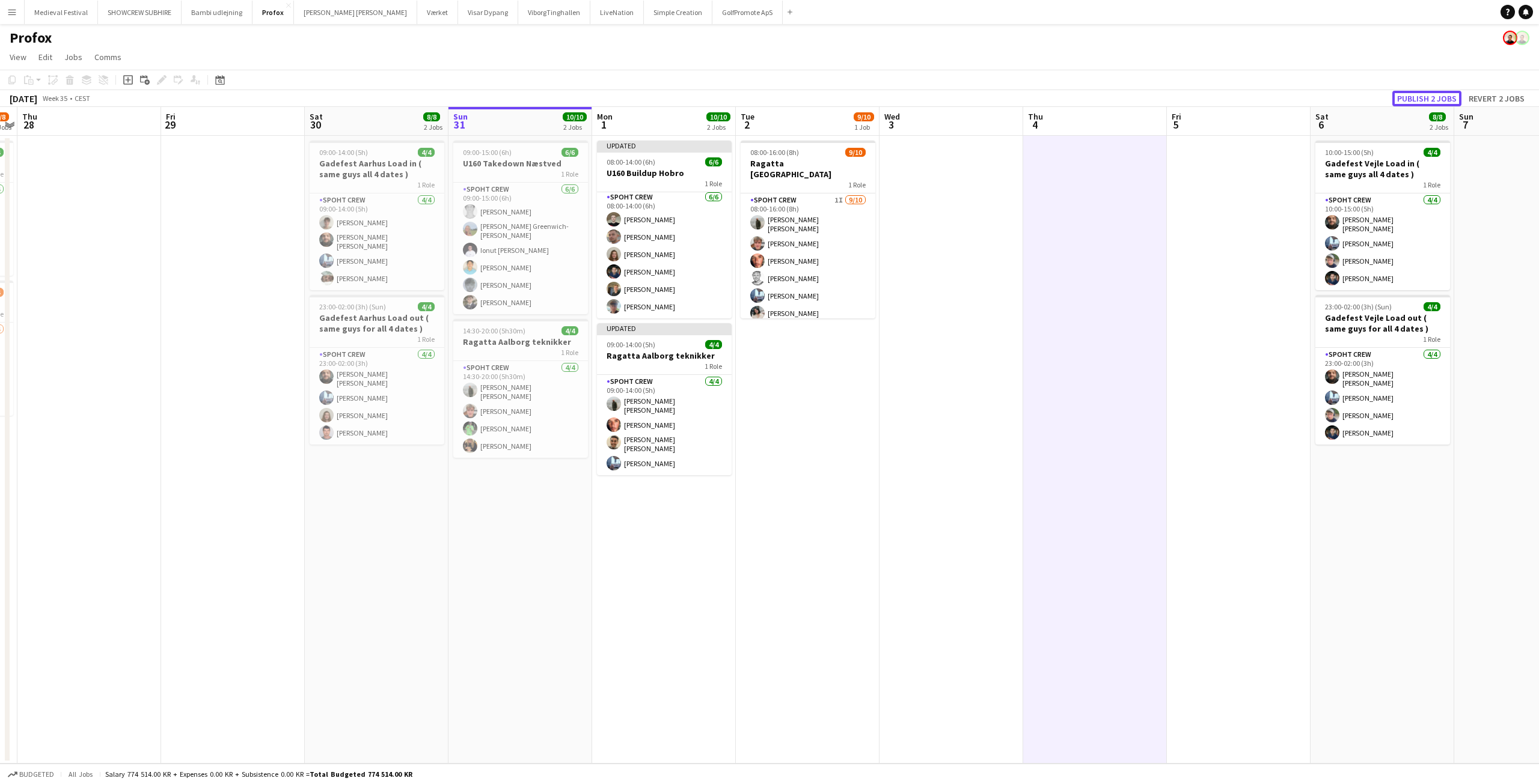
click at [1439, 95] on button "Publish 2 jobs" at bounding box center [1426, 99] width 69 height 16
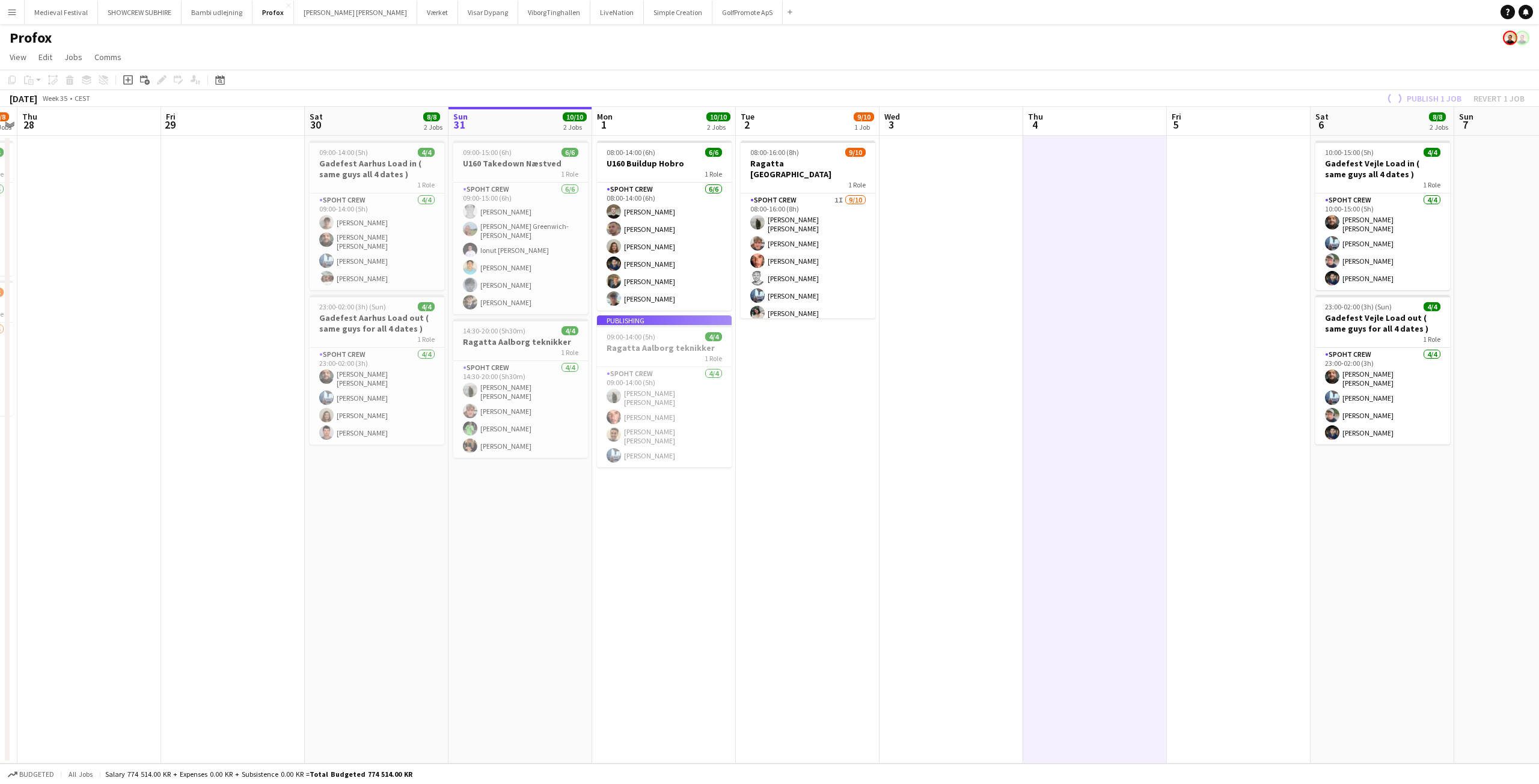
scroll to position [0, 0]
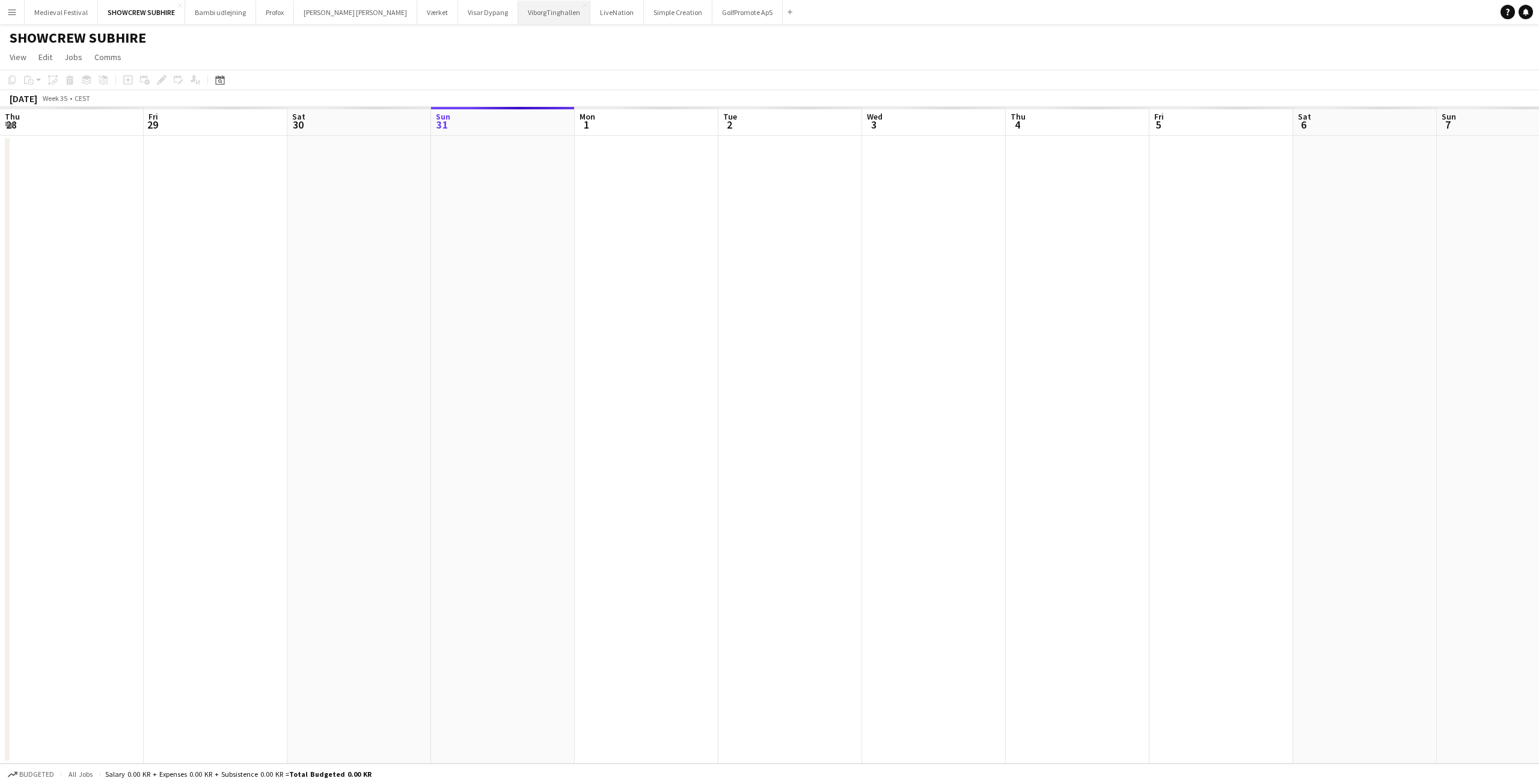
scroll to position [0, 413]
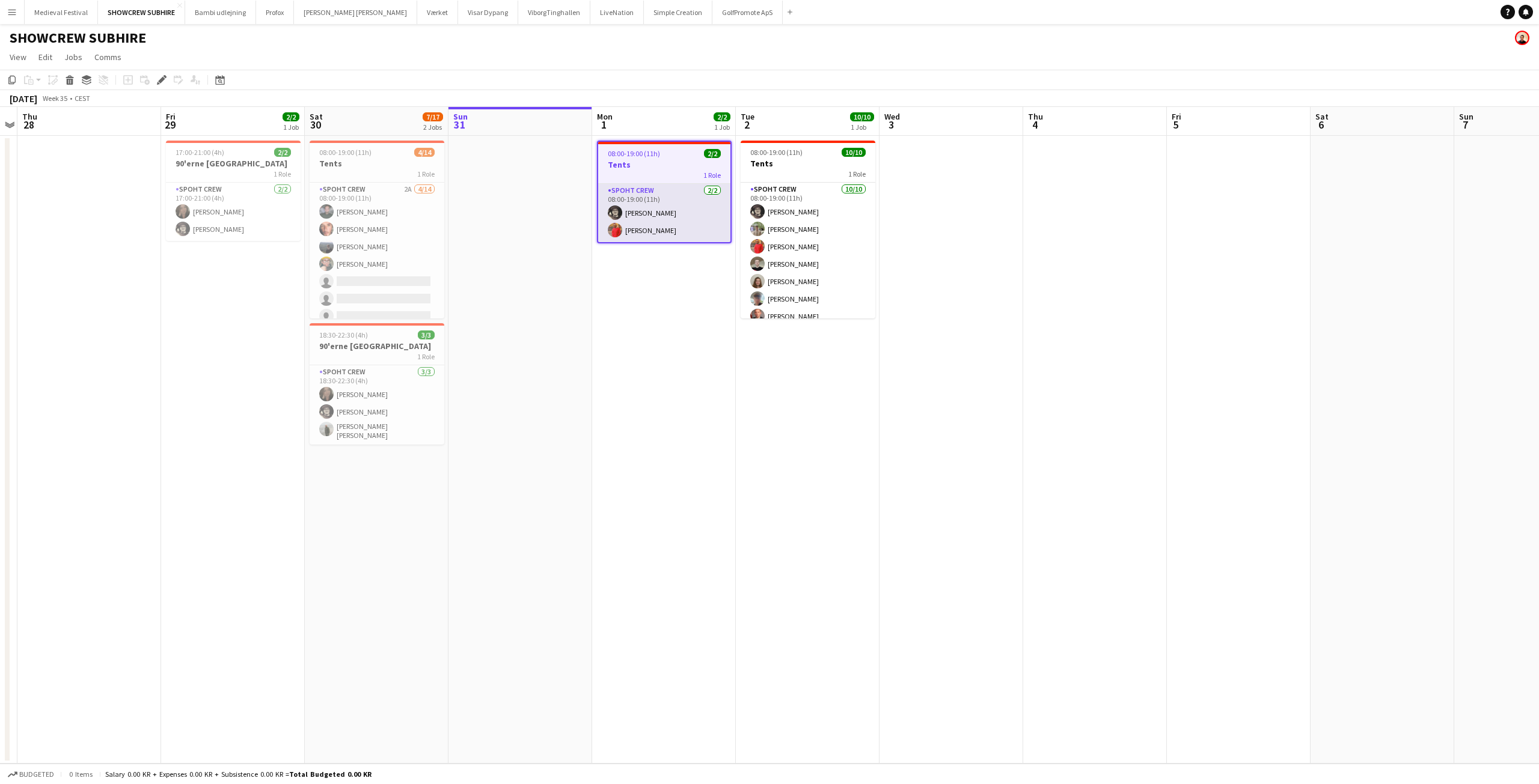
click at [659, 217] on app-card-role "Spoht Crew 2/2 08:00-19:00 (11h) Mike Kasper Williamson Reza heidari" at bounding box center [664, 212] width 132 height 58
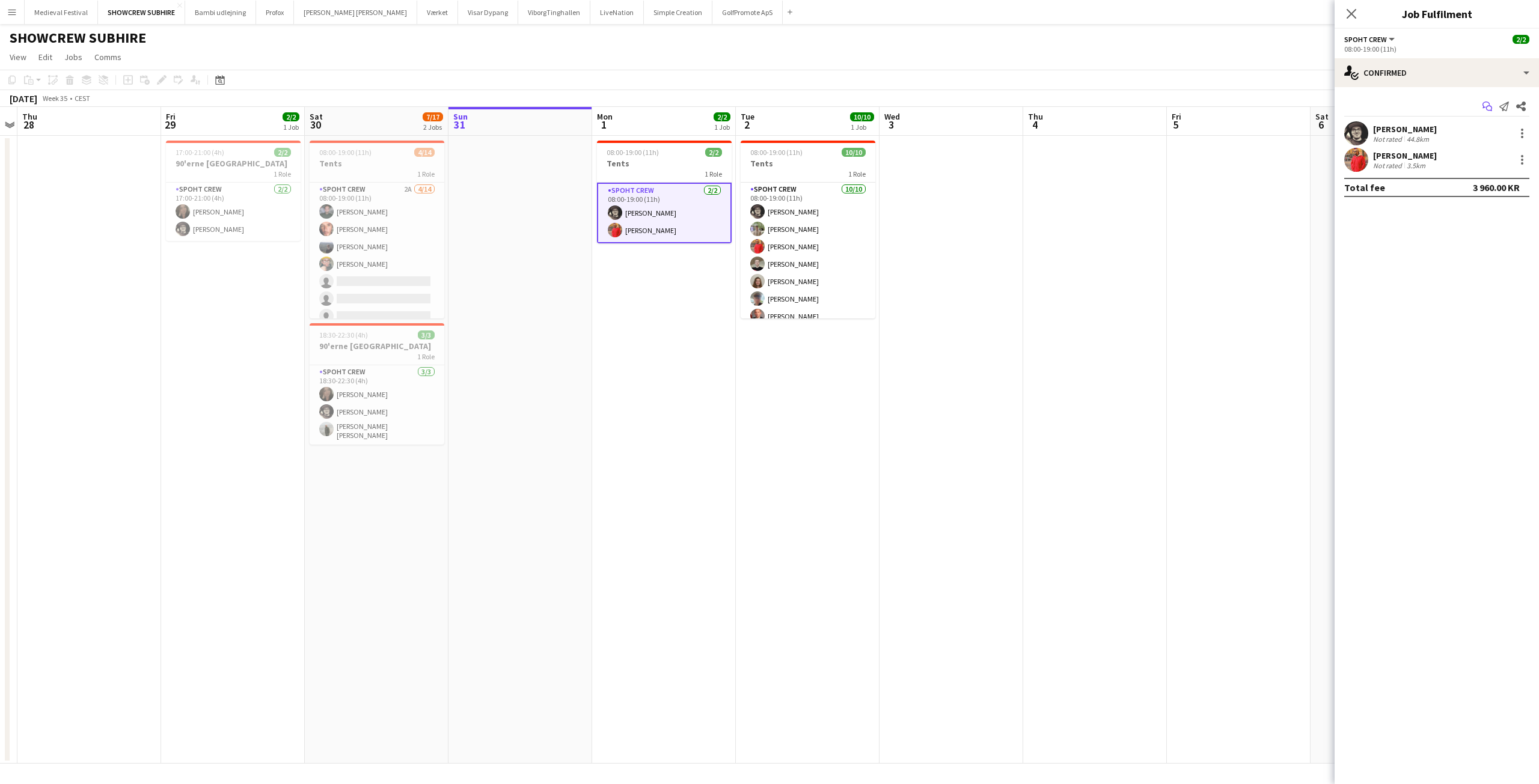
click at [1486, 105] on icon "Start chat" at bounding box center [1487, 106] width 9 height 9
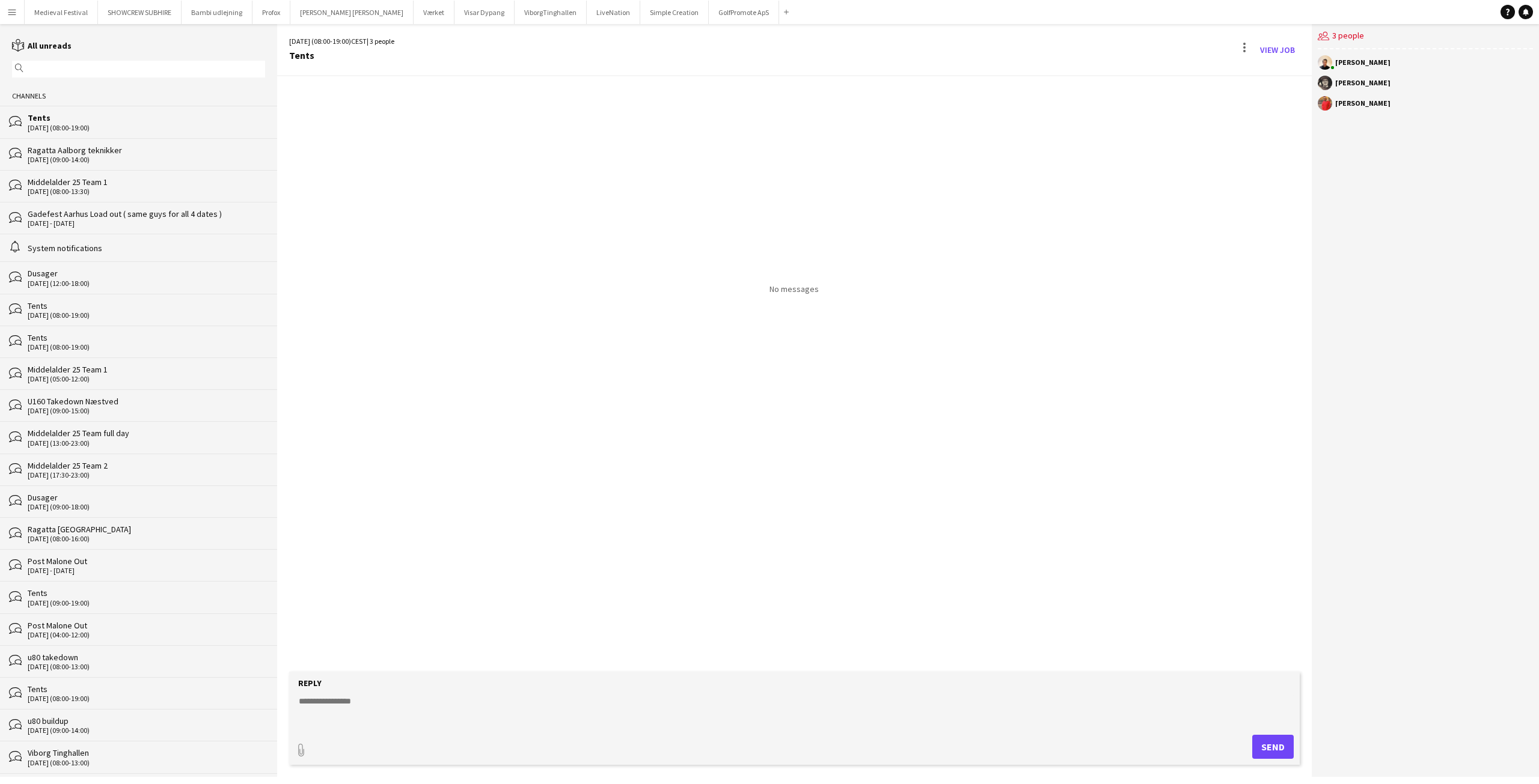
click at [582, 732] on form "Reply paperclip Send" at bounding box center [794, 719] width 1010 height 93
click at [562, 717] on textarea at bounding box center [797, 711] width 999 height 32
type textarea "**********"
click at [1268, 744] on button "Send" at bounding box center [1273, 747] width 42 height 24
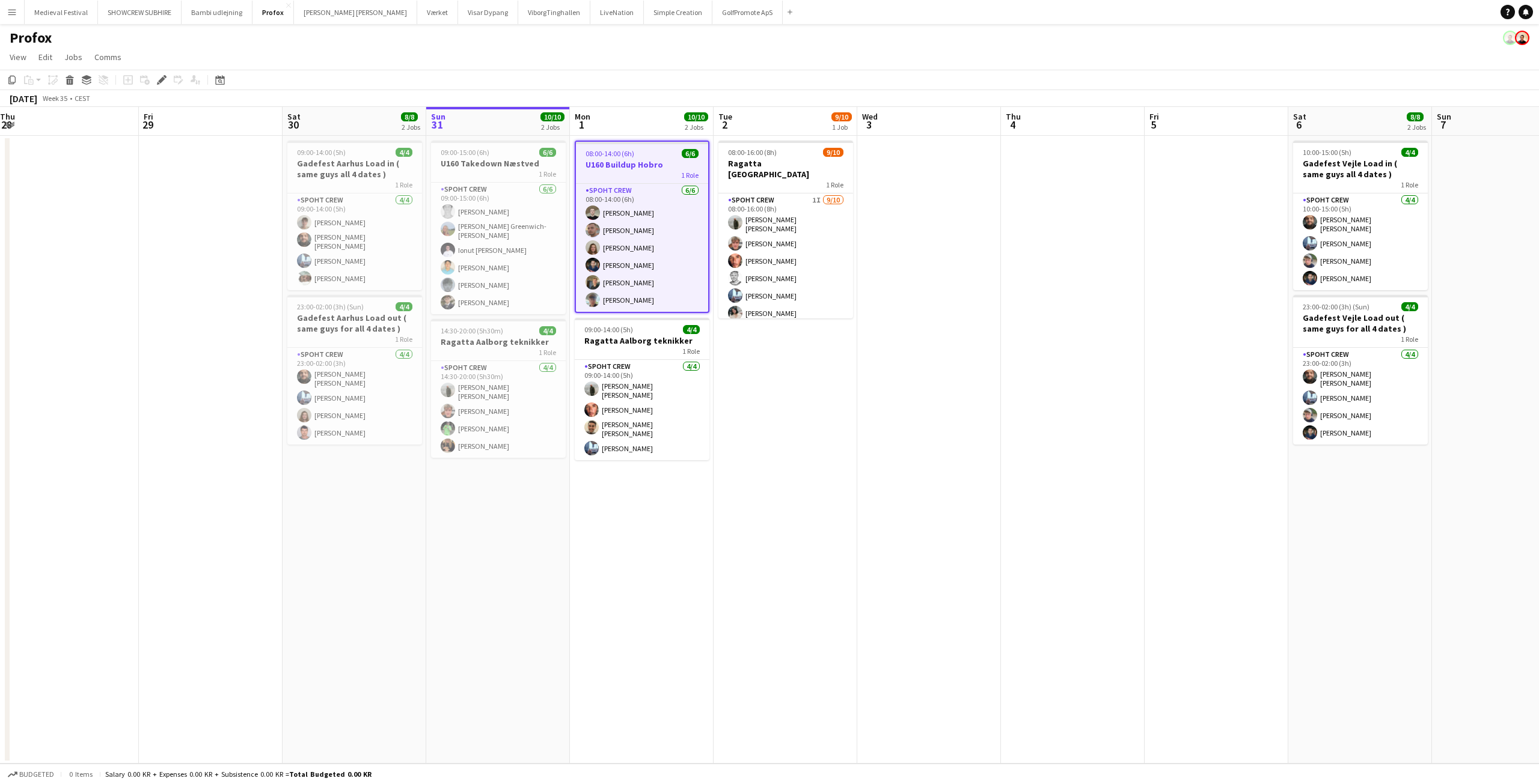
drag, startPoint x: 999, startPoint y: 252, endPoint x: 547, endPoint y: 267, distance: 452.2
click at [477, 253] on app-calendar-viewport "Mon 25 10/10 1 Job Tue 26 4/8 3 Jobs Wed 27 7/8 2 Jobs Thu 28 Fri 29 Sat 30 8/8…" at bounding box center [769, 435] width 1539 height 657
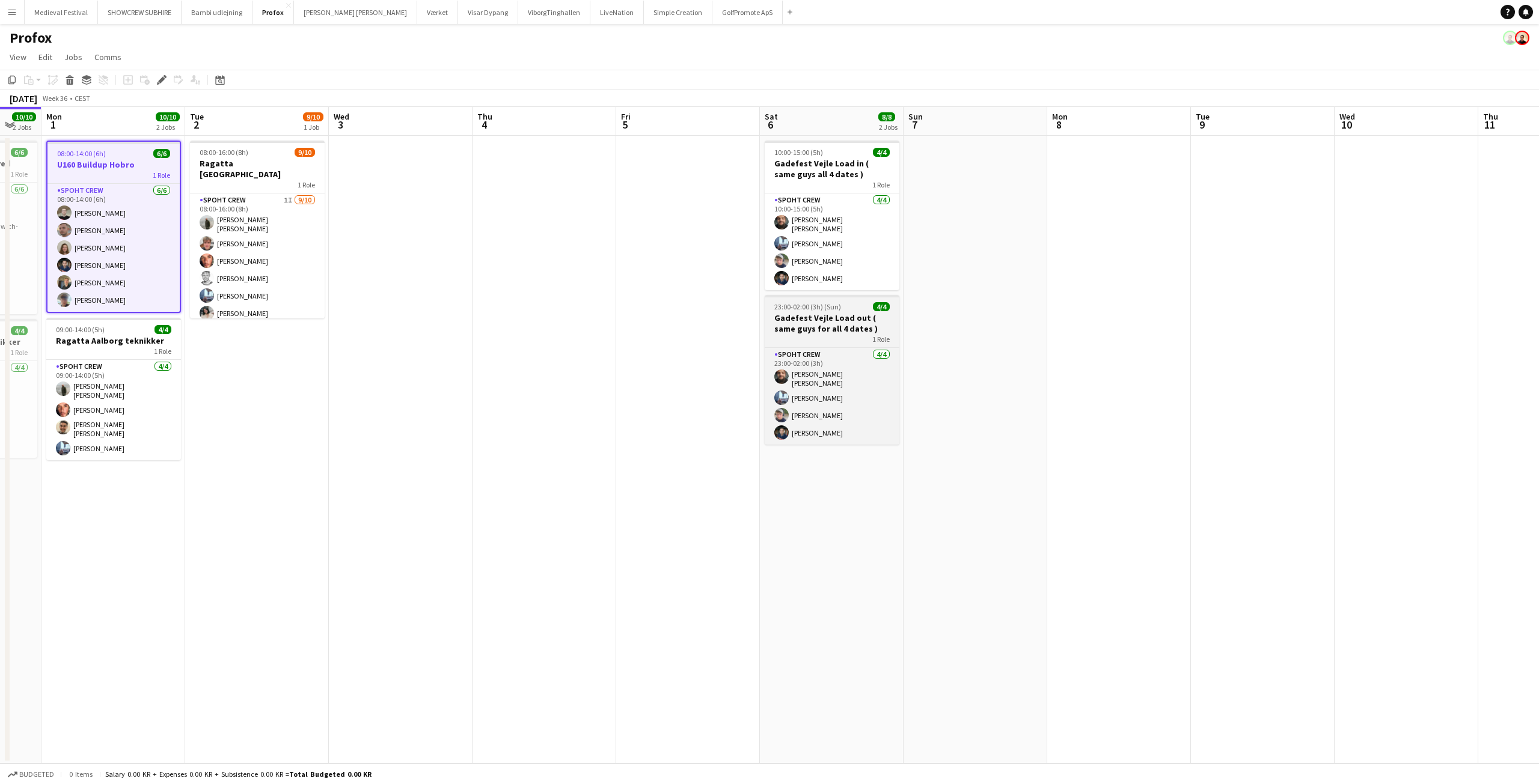
drag, startPoint x: 923, startPoint y: 349, endPoint x: 409, endPoint y: 335, distance: 514.2
click at [408, 335] on app-calendar-viewport "Fri 29 Sat 30 8/8 2 Jobs Sun 31 10/10 2 Jobs Mon 1 10/10 2 Jobs Tue 2 9/10 1 Jo…" at bounding box center [769, 435] width 1539 height 657
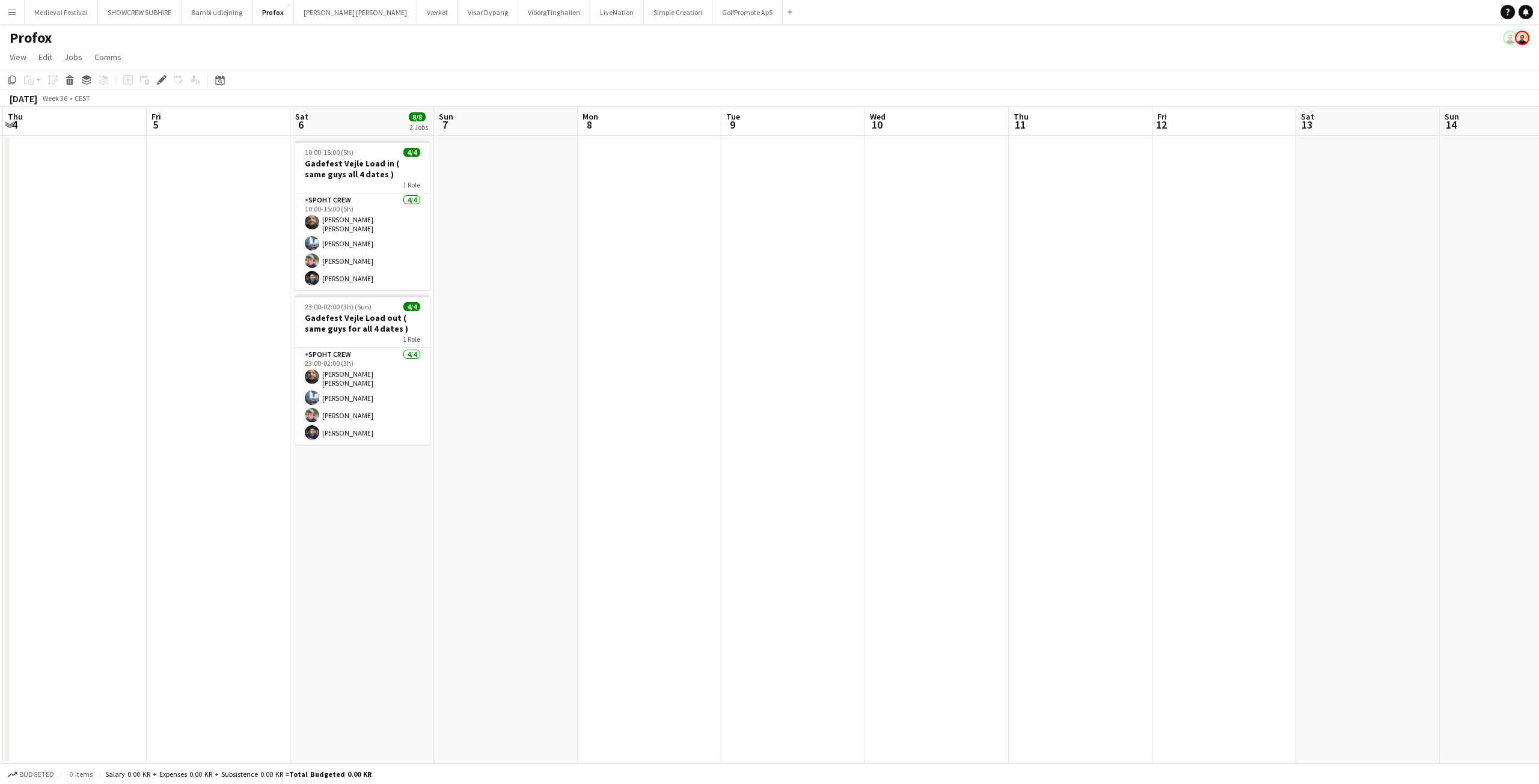
drag, startPoint x: 423, startPoint y: 337, endPoint x: 110, endPoint y: 322, distance: 313.4
click at [0, 326] on app-calendar-viewport "Mon 1 10/10 2 Jobs Tue 2 9/10 1 Job Wed 3 Thu 4 Fri 5 Sat 6 8/8 2 Jobs Sun 7 Mo…" at bounding box center [769, 435] width 1539 height 657
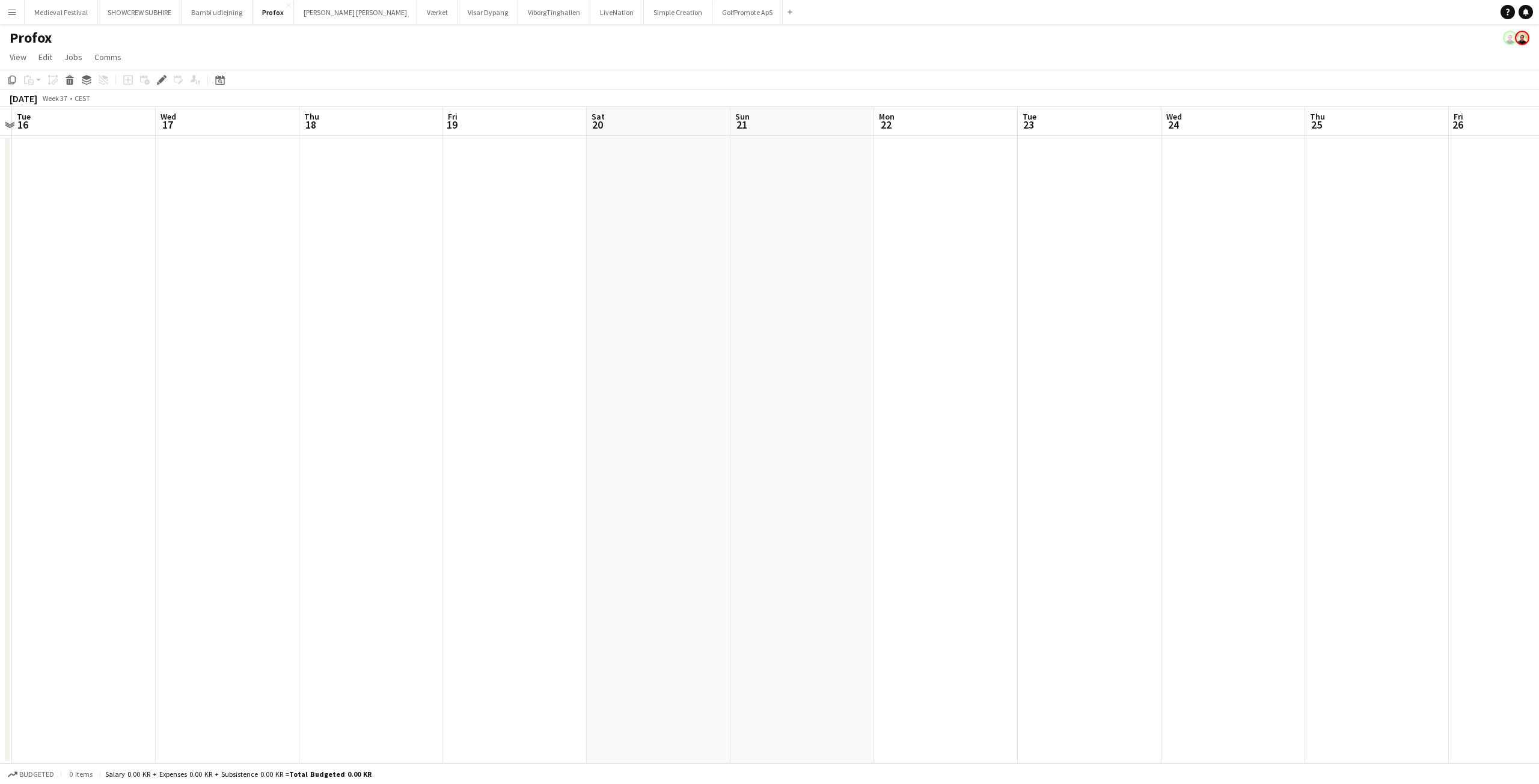
drag, startPoint x: 1011, startPoint y: 334, endPoint x: 0, endPoint y: 347, distance: 1011.1
click at [0, 347] on app-calendar-viewport "Fri 12 Sat 13 Sun 14 Mon 15 Tue 16 Wed 17 Thu 18 Fri 19 Sat 20 Sun 21 Mon 22 Tu…" at bounding box center [769, 435] width 1539 height 657
drag, startPoint x: 0, startPoint y: 342, endPoint x: 1390, endPoint y: 311, distance: 1390.3
click at [1388, 317] on app-calendar-viewport "Fri 12 Sat 13 Sun 14 Mon 15 Tue 16 Wed 17 Thu 18 Fri 19 Sat 20 Sun 21 Mon 22 Tu…" at bounding box center [769, 435] width 1539 height 657
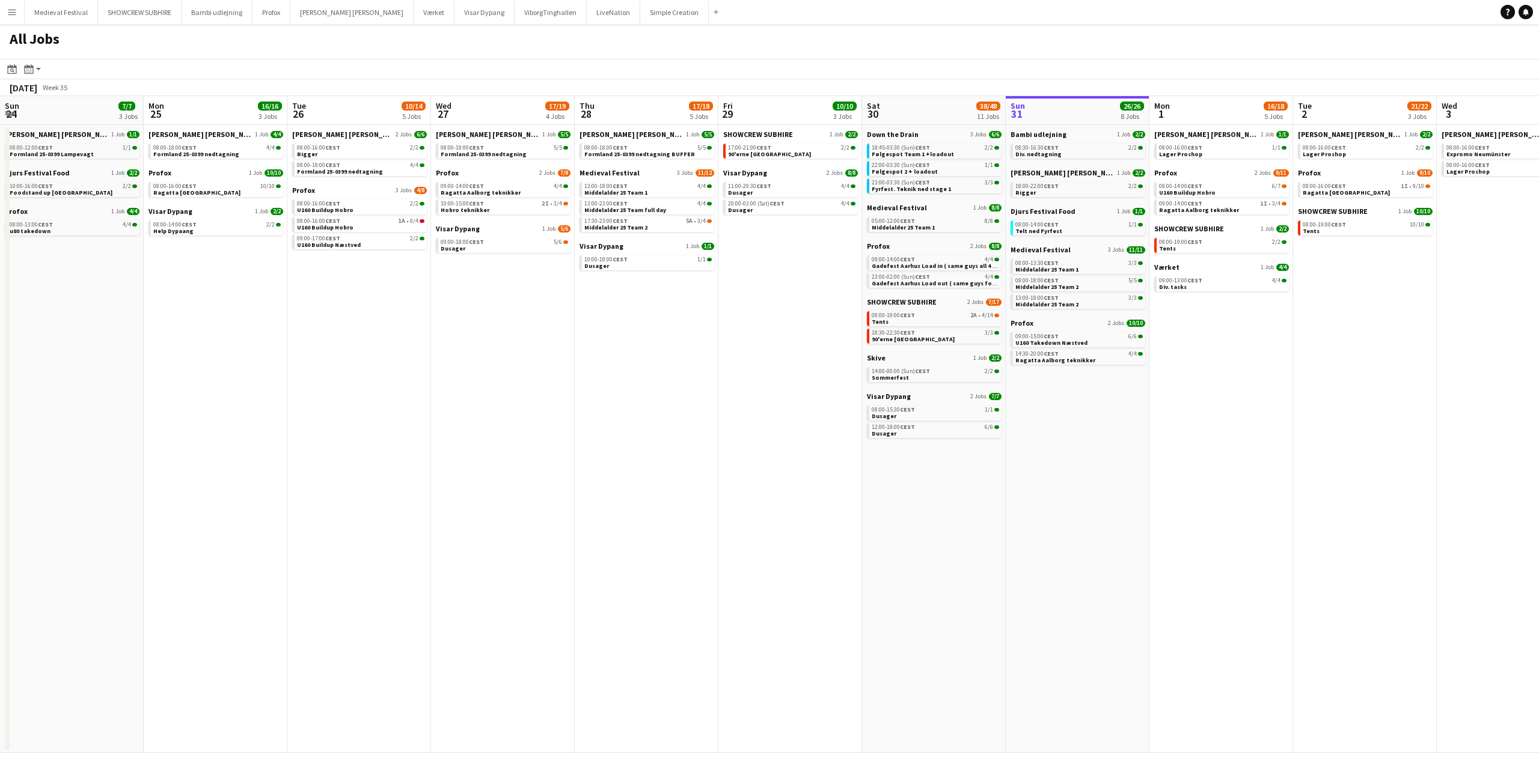
scroll to position [0, 517]
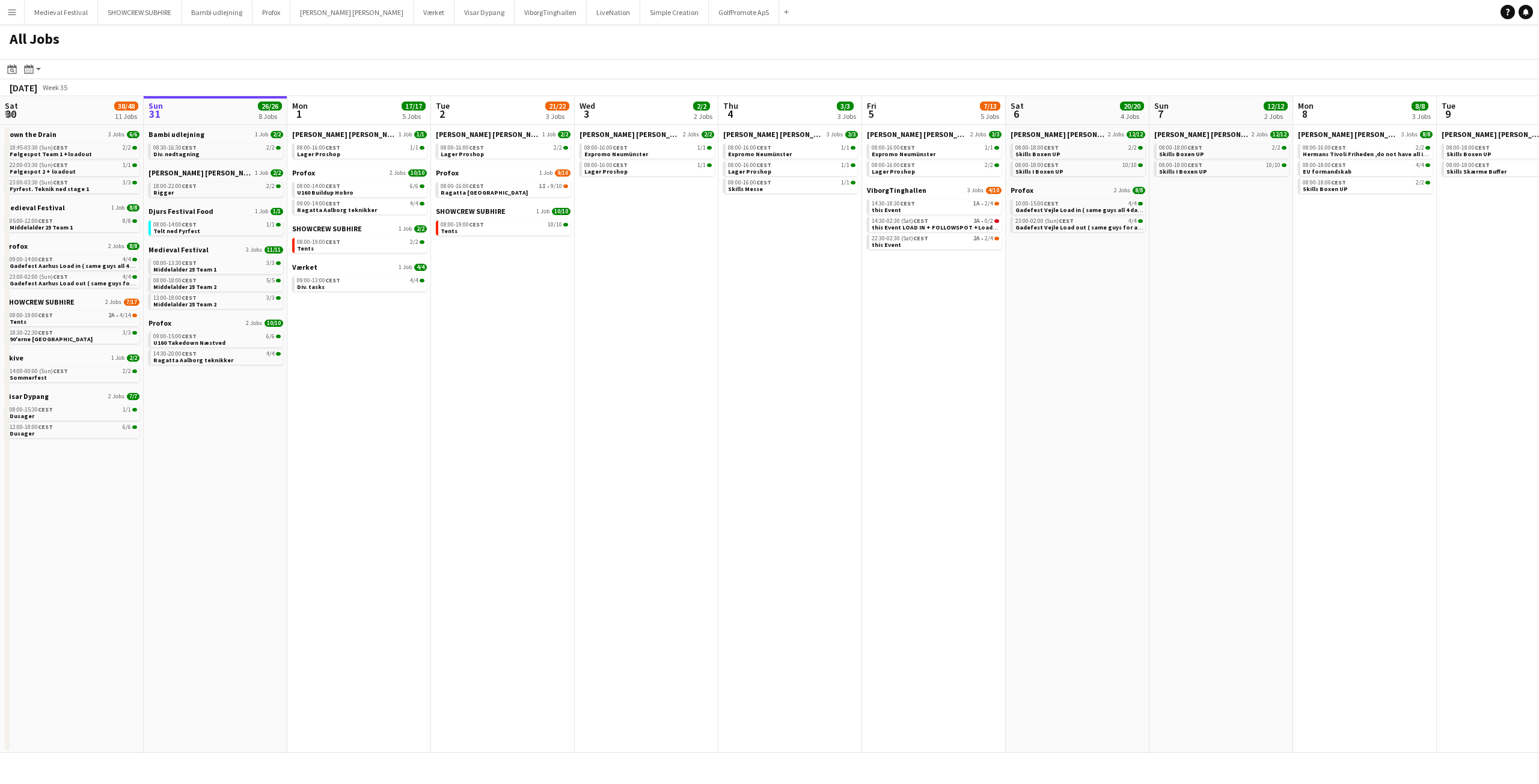
drag, startPoint x: 651, startPoint y: 284, endPoint x: 809, endPoint y: 283, distance: 158.0
click at [799, 283] on app-calendar-viewport "Thu 28 17/18 5 Jobs Fri 29 10/10 3 Jobs Sat 30 38/48 11 Jobs Sun 31 26/26 8 Job…" at bounding box center [769, 425] width 1539 height 657
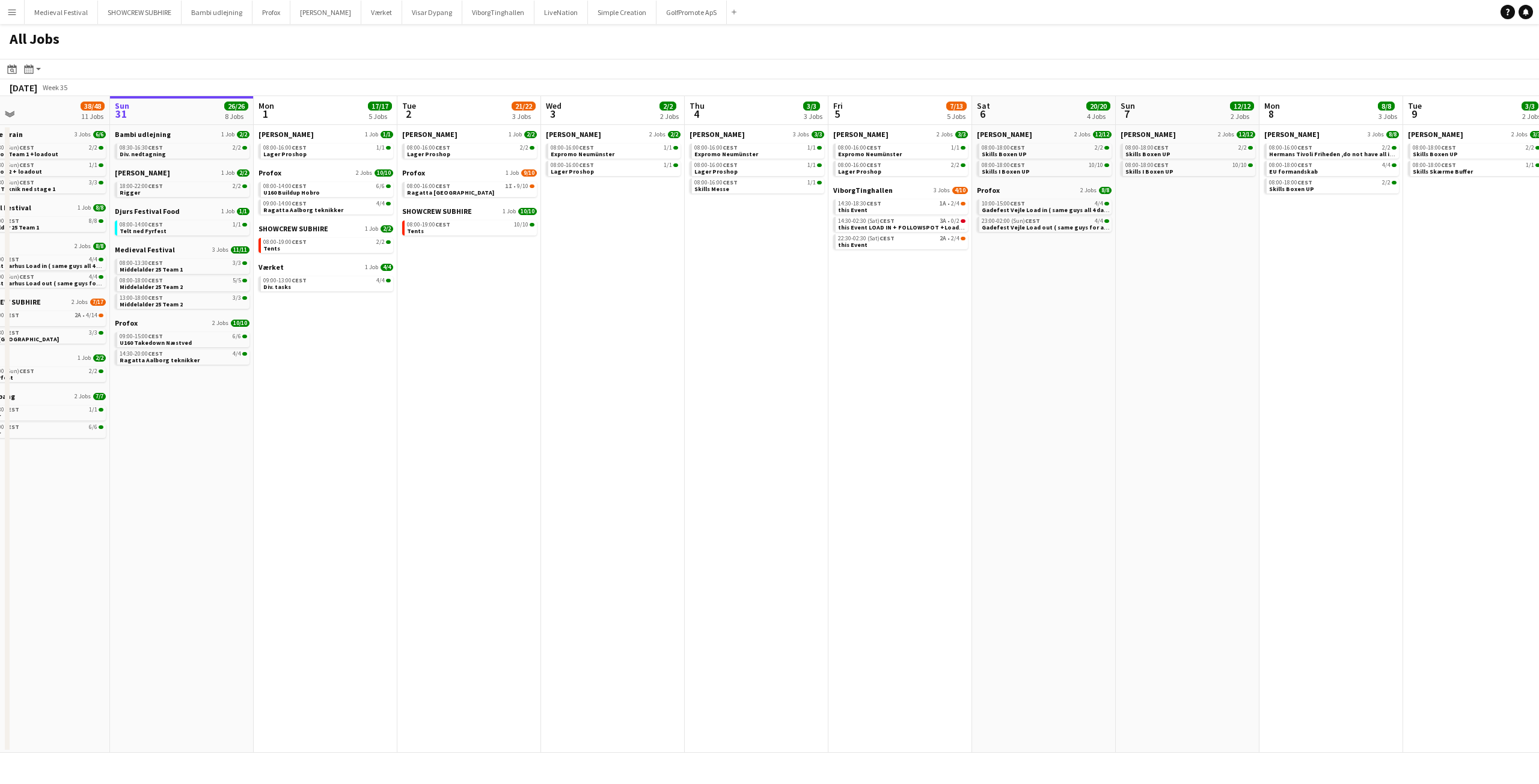
drag, startPoint x: 936, startPoint y: 318, endPoint x: 965, endPoint y: 318, distance: 29.0
click at [956, 318] on app-calendar-viewport "Thu 28 17/18 5 Jobs Fri 29 10/10 3 Jobs Sat 30 38/48 11 Jobs Sun 31 26/26 8 Job…" at bounding box center [769, 425] width 1539 height 657
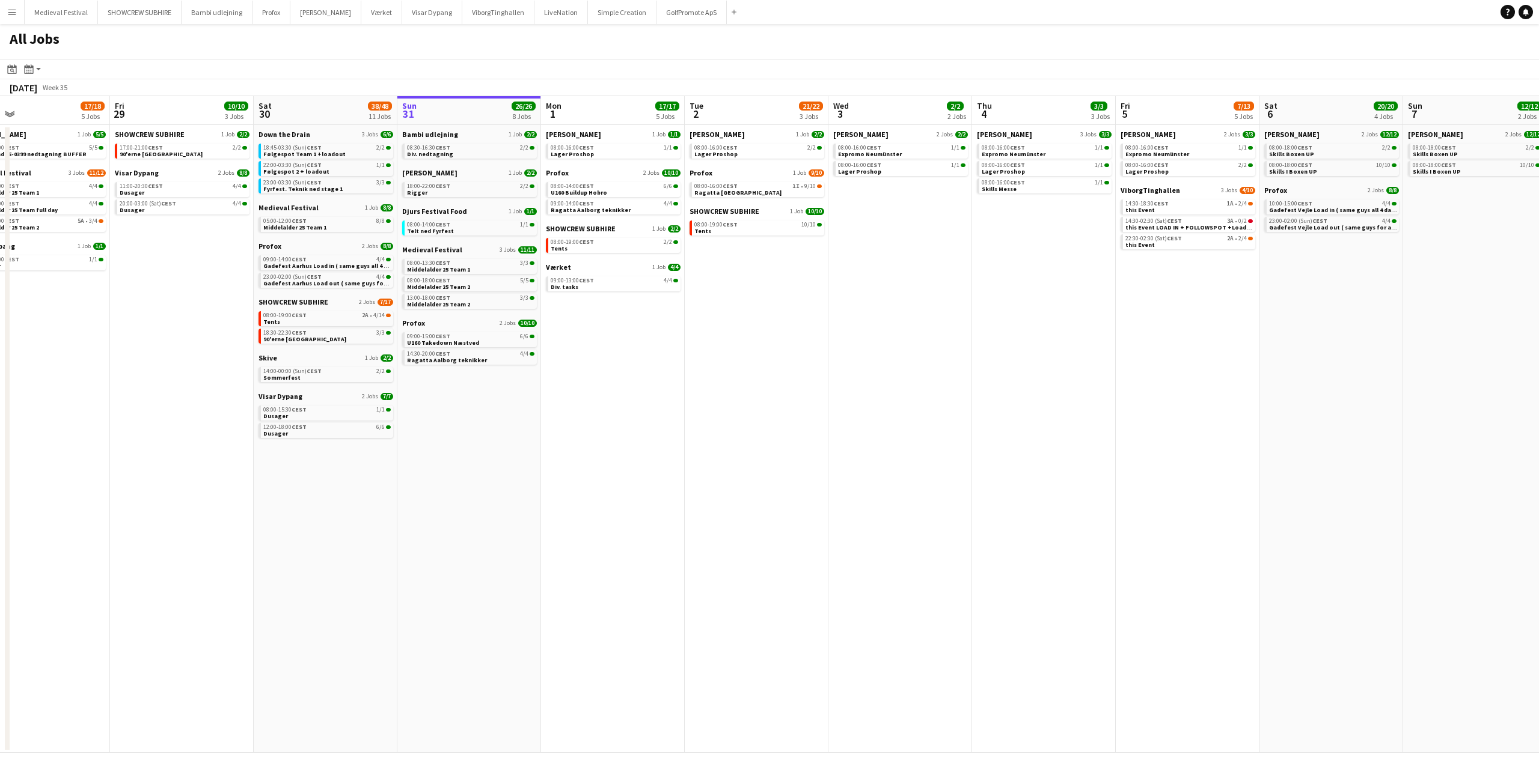
scroll to position [0, 251]
